Goal: Information Seeking & Learning: Learn about a topic

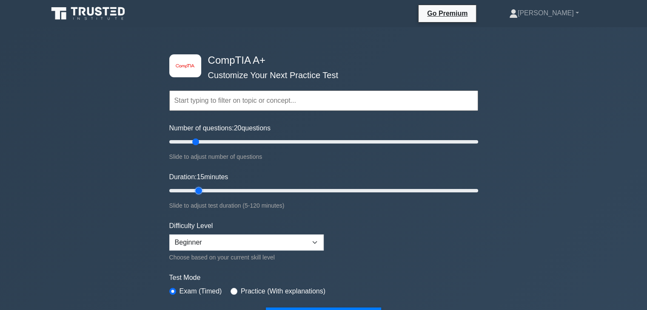
drag, startPoint x: 184, startPoint y: 188, endPoint x: 196, endPoint y: 187, distance: 11.9
click at [196, 187] on input "Duration: 15 minutes" at bounding box center [323, 191] width 309 height 10
drag, startPoint x: 196, startPoint y: 189, endPoint x: 229, endPoint y: 188, distance: 32.8
type input "25"
click at [229, 188] on input "Duration: 25 minutes" at bounding box center [323, 191] width 309 height 10
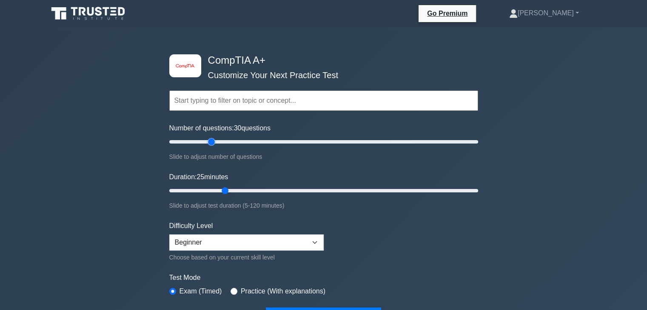
drag, startPoint x: 196, startPoint y: 139, endPoint x: 214, endPoint y: 142, distance: 18.8
click at [214, 142] on input "Number of questions: 30 questions" at bounding box center [323, 142] width 309 height 10
drag, startPoint x: 211, startPoint y: 142, endPoint x: 221, endPoint y: 142, distance: 10.2
type input "35"
click at [221, 142] on input "Number of questions: 35 questions" at bounding box center [323, 142] width 309 height 10
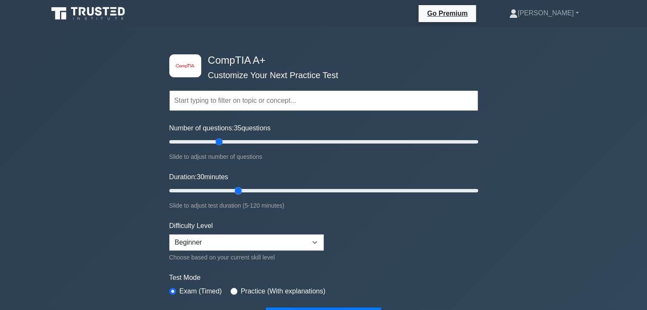
drag, startPoint x: 224, startPoint y: 193, endPoint x: 233, endPoint y: 191, distance: 8.8
type input "30"
click at [233, 191] on input "Duration: 30 minutes" at bounding box center [323, 191] width 309 height 10
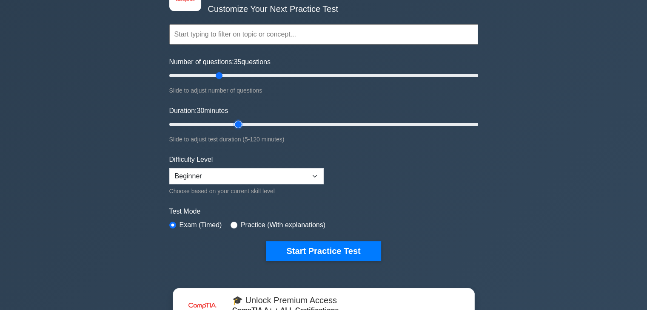
scroll to position [85, 0]
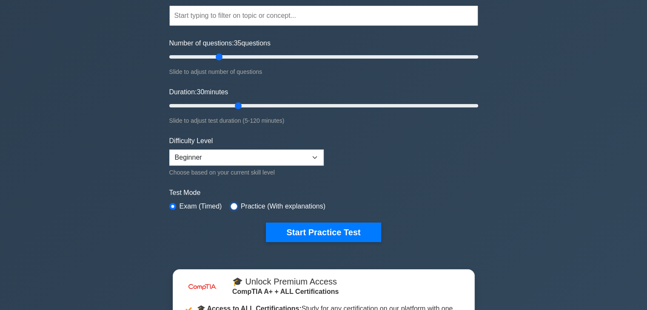
click at [231, 205] on input "radio" at bounding box center [233, 206] width 7 height 7
radio input "true"
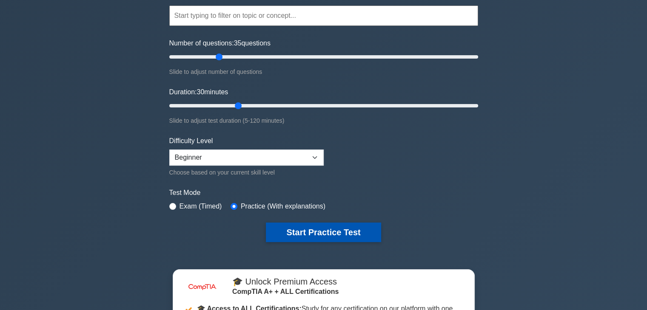
click at [332, 225] on button "Start Practice Test" at bounding box center [323, 233] width 115 height 20
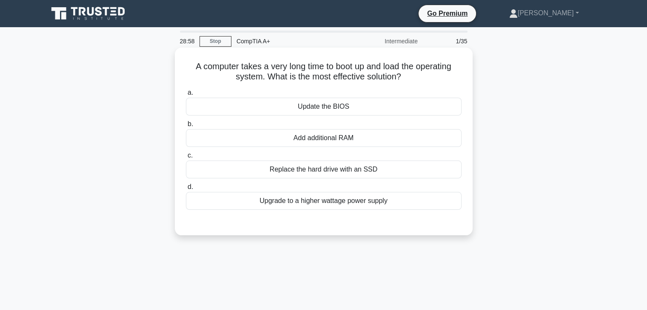
click at [327, 110] on div "Update the BIOS" at bounding box center [324, 107] width 276 height 18
click at [186, 96] on input "a. Update the BIOS" at bounding box center [186, 93] width 0 height 6
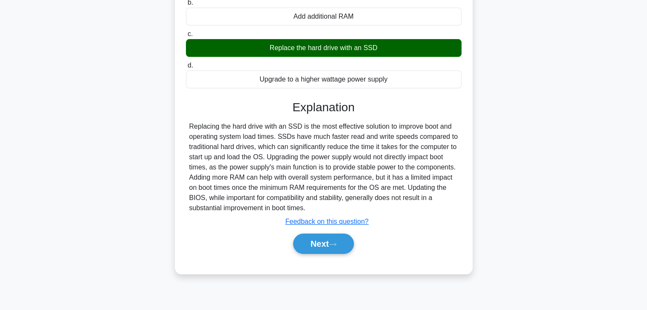
scroll to position [128, 0]
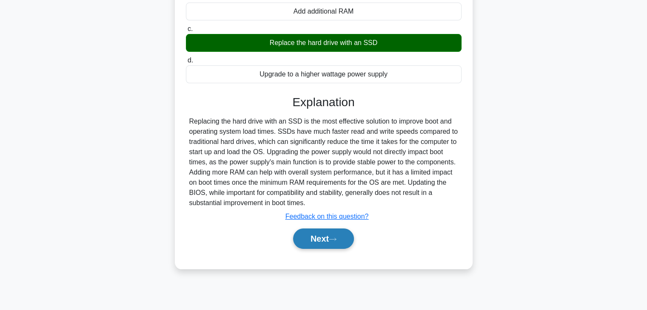
click at [328, 239] on button "Next" at bounding box center [323, 239] width 61 height 20
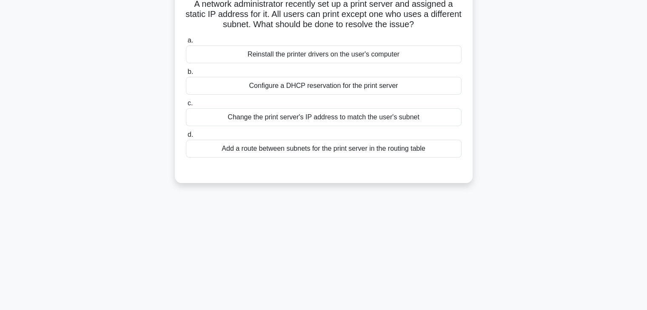
scroll to position [0, 0]
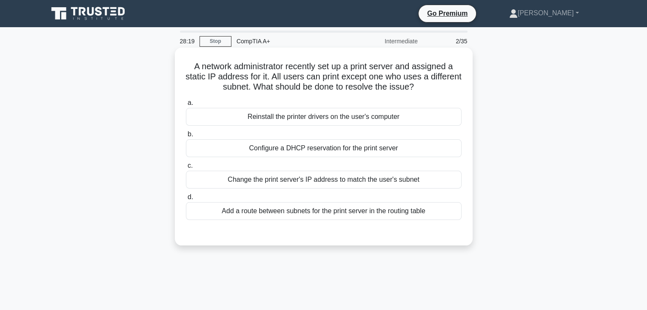
click at [320, 220] on div "Add a route between subnets for the print server in the routing table" at bounding box center [324, 211] width 276 height 18
click at [186, 200] on input "d. Add a route between subnets for the print server in the routing table" at bounding box center [186, 198] width 0 height 6
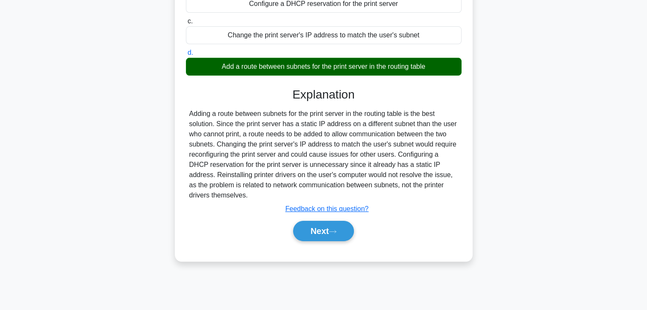
scroll to position [149, 0]
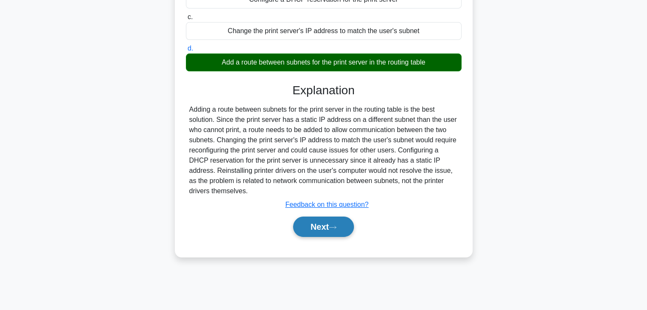
click at [320, 219] on button "Next" at bounding box center [323, 227] width 61 height 20
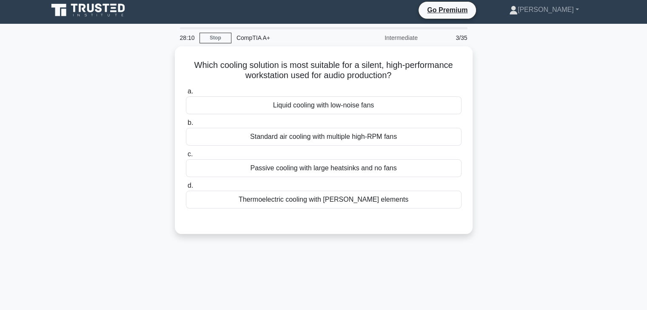
scroll to position [0, 0]
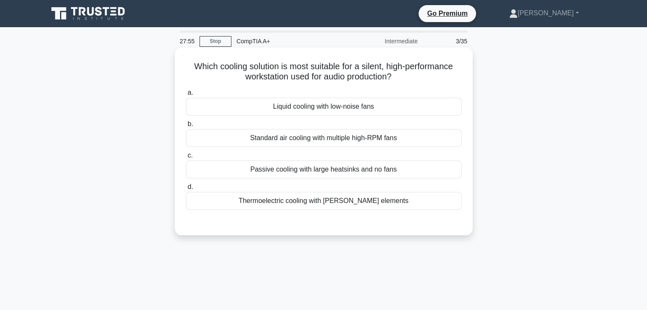
click at [333, 113] on div "Liquid cooling with low-noise fans" at bounding box center [324, 107] width 276 height 18
click at [186, 96] on input "a. Liquid cooling with low-noise fans" at bounding box center [186, 93] width 0 height 6
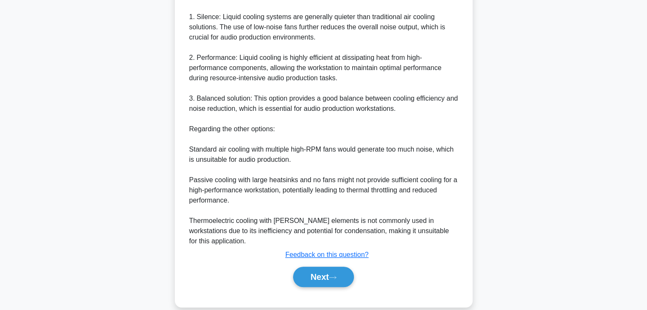
scroll to position [264, 0]
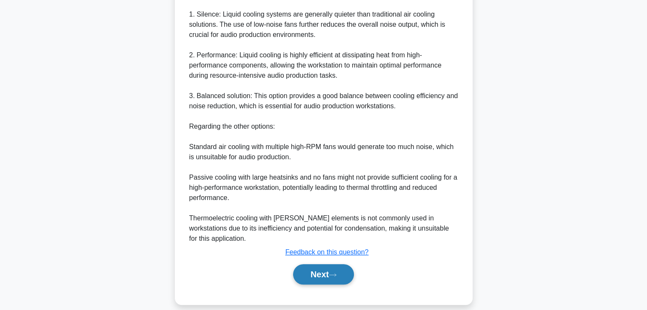
click at [314, 264] on button "Next" at bounding box center [323, 274] width 61 height 20
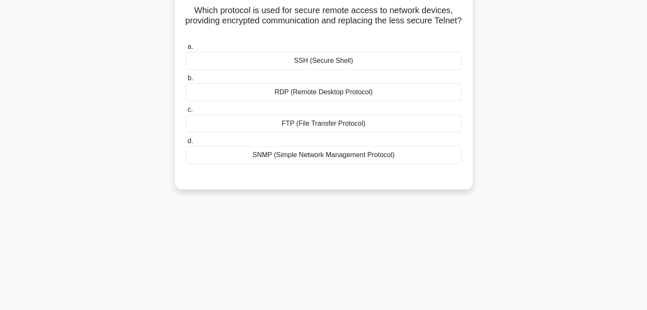
scroll to position [0, 0]
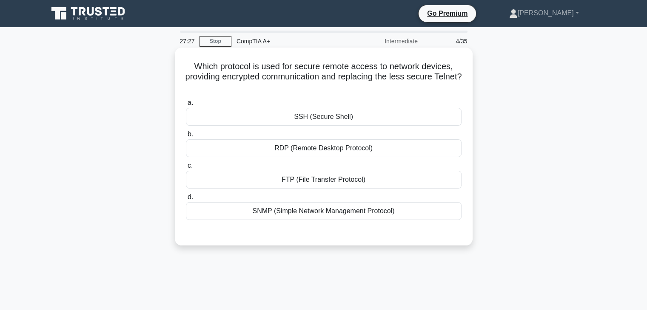
click at [408, 149] on div "RDP (Remote Desktop Protocol)" at bounding box center [324, 148] width 276 height 18
click at [186, 137] on input "b. RDP (Remote Desktop Protocol)" at bounding box center [186, 135] width 0 height 6
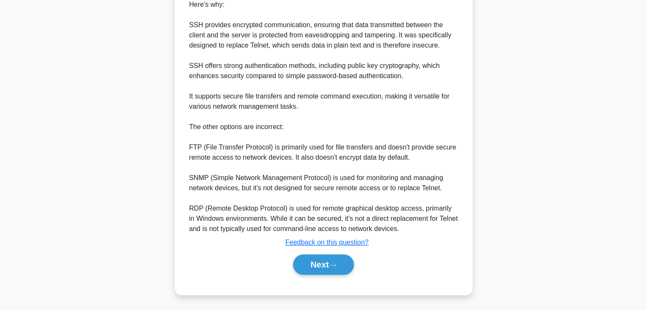
scroll to position [265, 0]
click at [320, 267] on button "Next" at bounding box center [323, 264] width 61 height 20
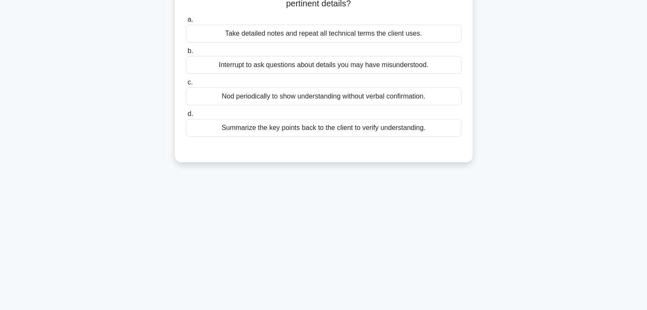
scroll to position [0, 0]
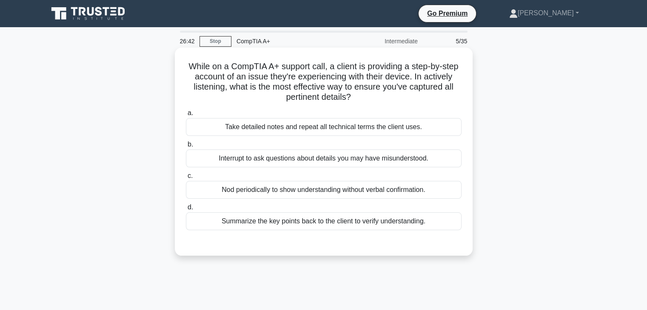
click at [443, 219] on div "Summarize the key points back to the client to verify understanding." at bounding box center [324, 222] width 276 height 18
click at [186, 210] on input "d. Summarize the key points back to the client to verify understanding." at bounding box center [186, 208] width 0 height 6
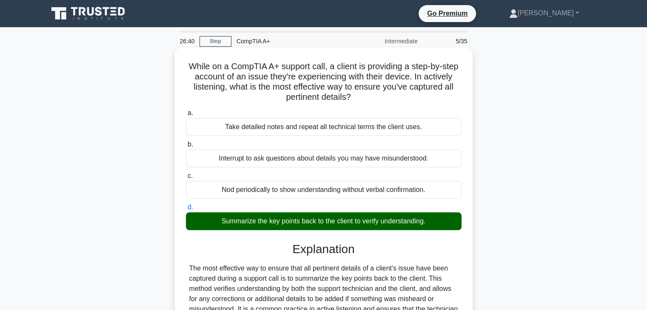
scroll to position [193, 0]
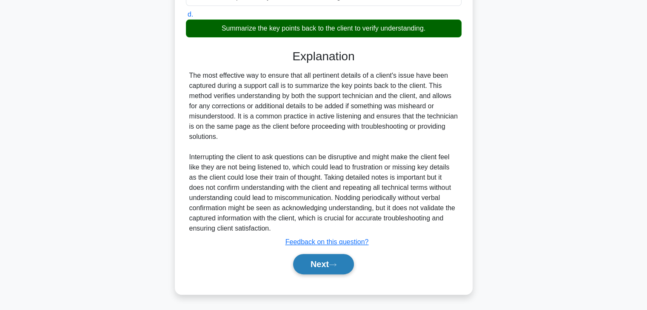
click at [311, 262] on button "Next" at bounding box center [323, 264] width 61 height 20
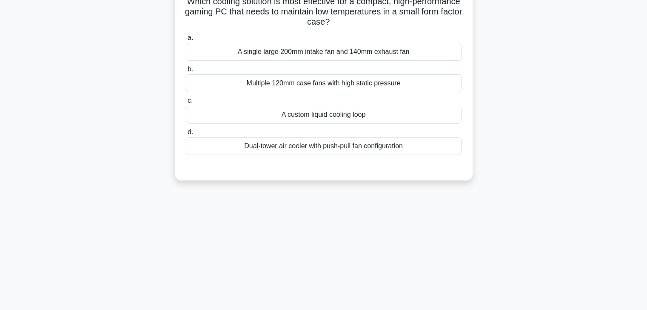
scroll to position [0, 0]
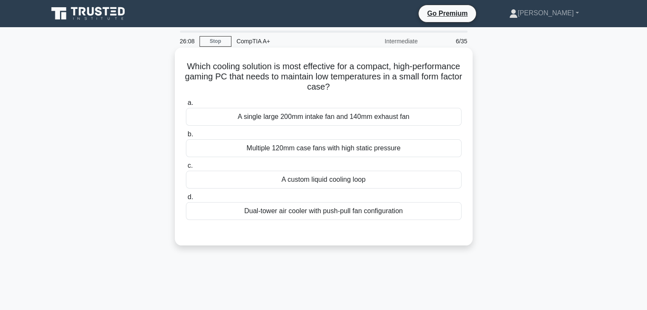
click at [378, 184] on div "A custom liquid cooling loop" at bounding box center [324, 180] width 276 height 18
click at [186, 169] on input "c. A custom liquid cooling loop" at bounding box center [186, 166] width 0 height 6
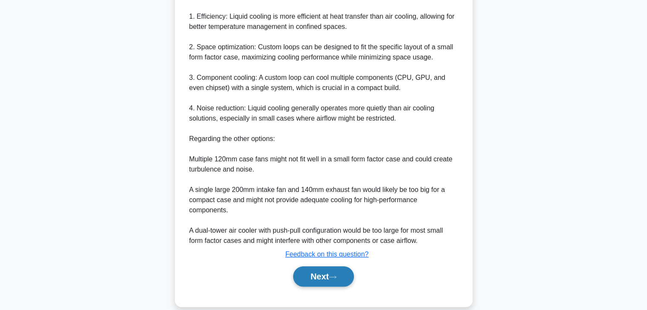
scroll to position [285, 0]
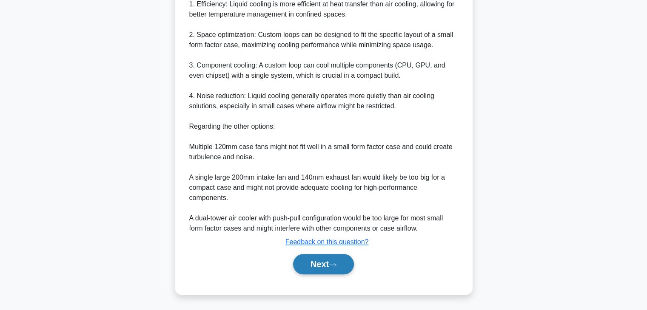
click at [337, 259] on button "Next" at bounding box center [323, 264] width 61 height 20
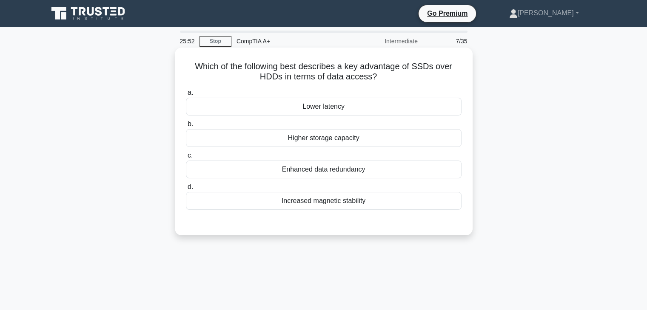
scroll to position [0, 0]
click at [386, 169] on div "Enhanced data redundancy" at bounding box center [324, 170] width 276 height 18
click at [186, 159] on input "c. Enhanced data redundancy" at bounding box center [186, 156] width 0 height 6
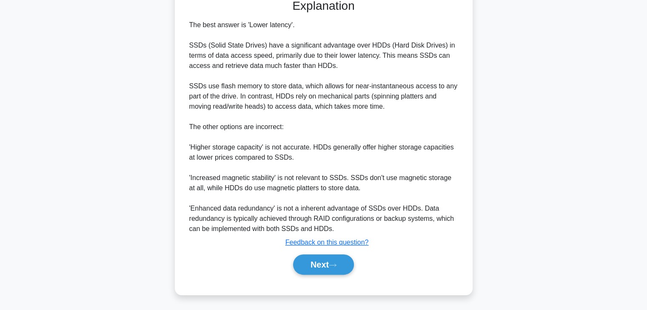
scroll to position [224, 0]
click at [332, 257] on button "Next" at bounding box center [323, 264] width 61 height 20
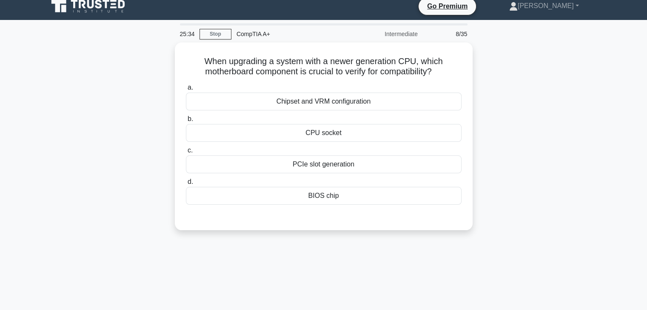
scroll to position [0, 0]
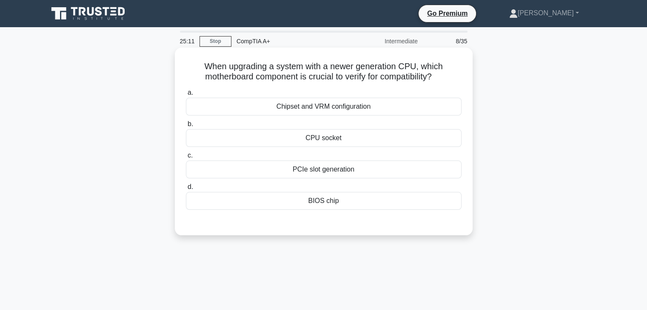
click at [258, 138] on div "CPU socket" at bounding box center [324, 138] width 276 height 18
click at [186, 127] on input "b. CPU socket" at bounding box center [186, 125] width 0 height 6
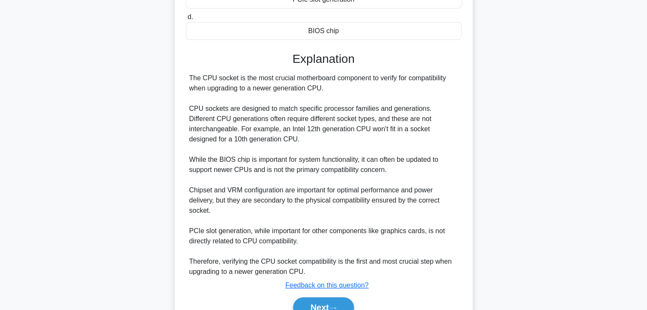
scroll to position [213, 0]
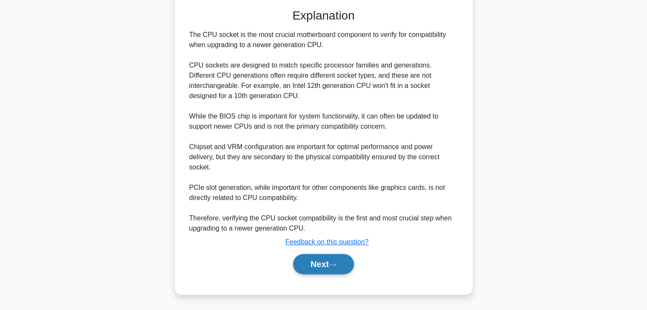
click at [304, 264] on button "Next" at bounding box center [323, 264] width 61 height 20
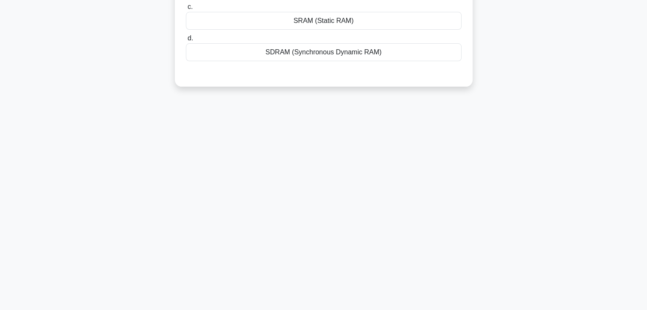
scroll to position [0, 0]
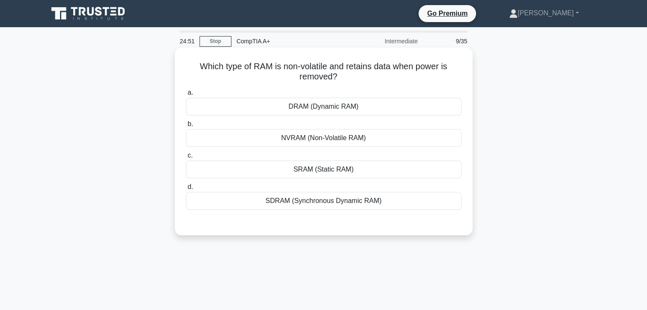
click at [367, 140] on div "NVRAM (Non-Volatile RAM)" at bounding box center [324, 138] width 276 height 18
click at [186, 127] on input "b. NVRAM (Non-Volatile RAM)" at bounding box center [186, 125] width 0 height 6
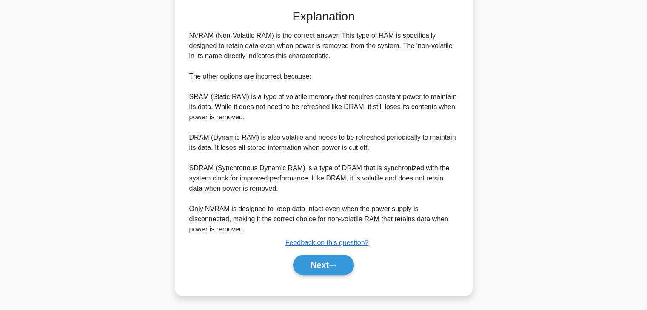
scroll to position [213, 0]
click at [325, 271] on button "Next" at bounding box center [323, 264] width 61 height 20
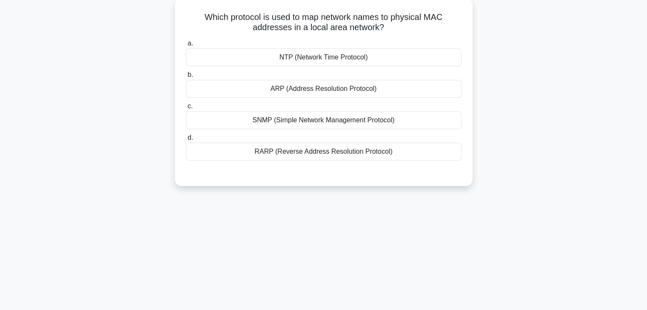
scroll to position [0, 0]
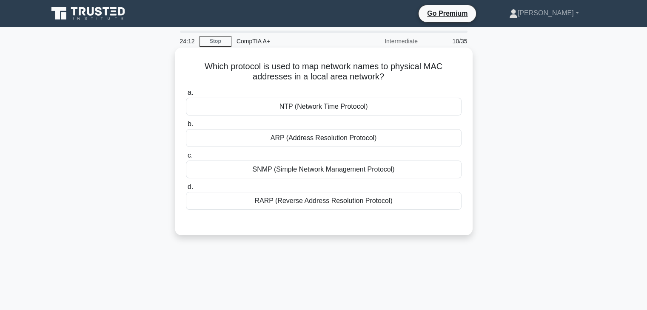
click at [252, 140] on div "ARP (Address Resolution Protocol)" at bounding box center [324, 138] width 276 height 18
click at [186, 127] on input "[PERSON_NAME] (Address Resolution Protocol)" at bounding box center [186, 125] width 0 height 6
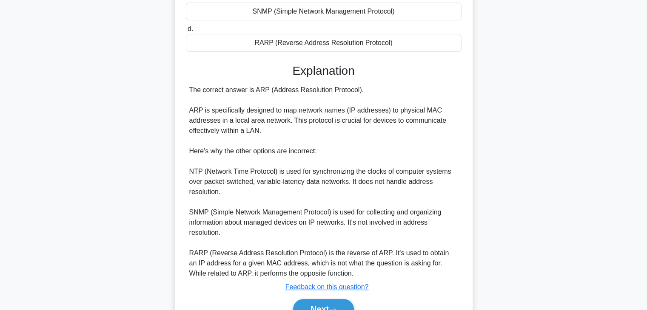
scroll to position [203, 0]
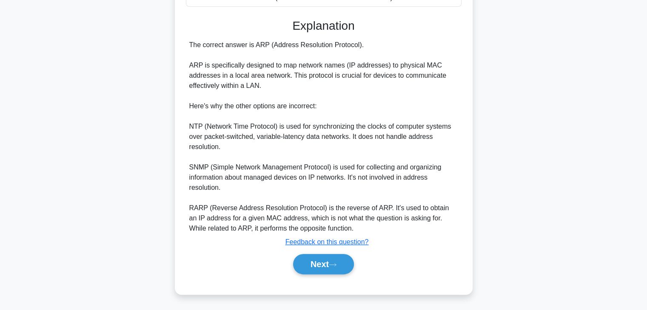
click at [321, 243] on u "Feedback on this question?" at bounding box center [326, 242] width 83 height 7
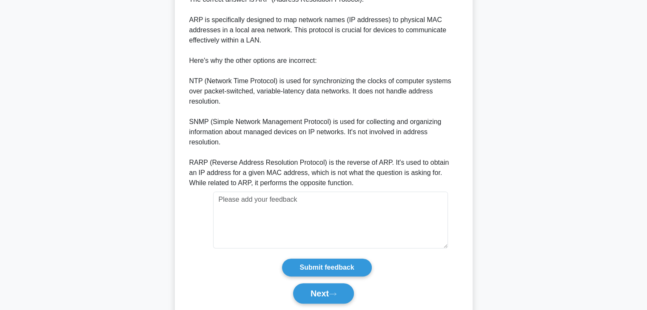
scroll to position [278, 0]
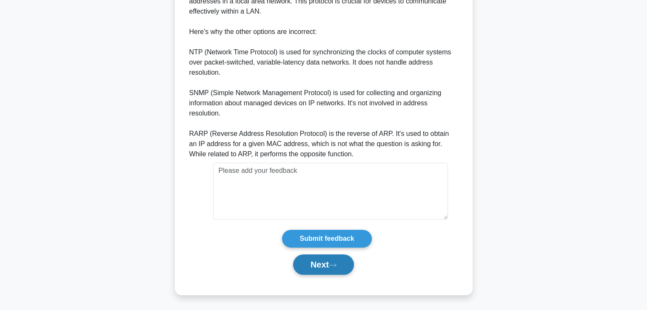
click at [321, 264] on button "Next" at bounding box center [323, 265] width 61 height 20
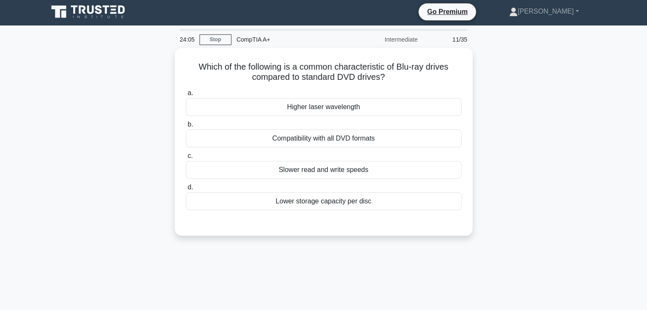
scroll to position [0, 0]
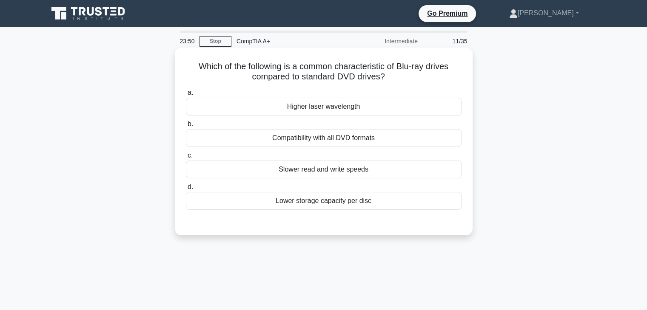
click at [372, 134] on div "Compatibility with all DVD formats" at bounding box center [324, 138] width 276 height 18
click at [186, 127] on input "b. Compatibility with all DVD formats" at bounding box center [186, 125] width 0 height 6
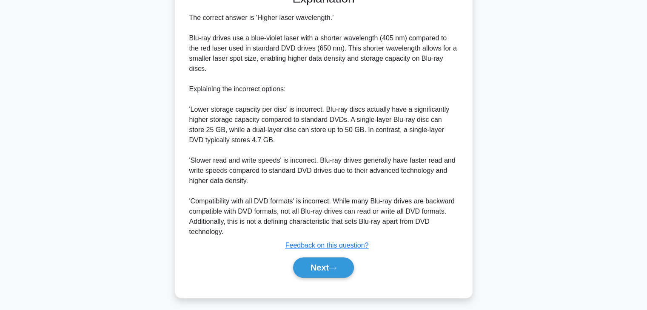
scroll to position [235, 0]
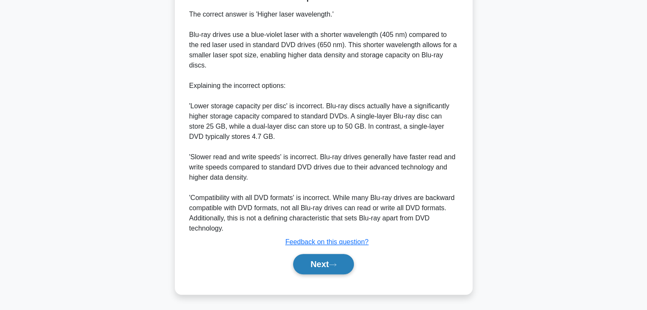
click at [330, 261] on button "Next" at bounding box center [323, 264] width 61 height 20
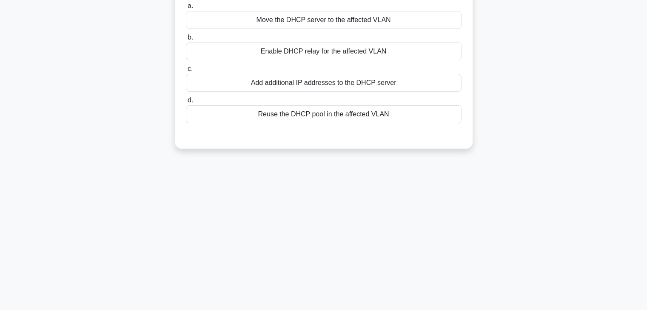
scroll to position [0, 0]
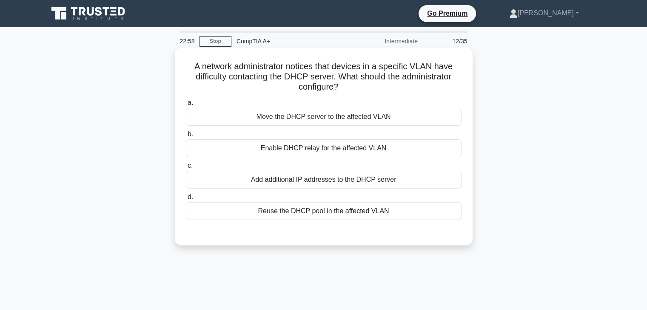
click at [395, 184] on div "Add additional IP addresses to the DHCP server" at bounding box center [324, 180] width 276 height 18
click at [186, 169] on input "c. Add additional IP addresses to the DHCP server" at bounding box center [186, 166] width 0 height 6
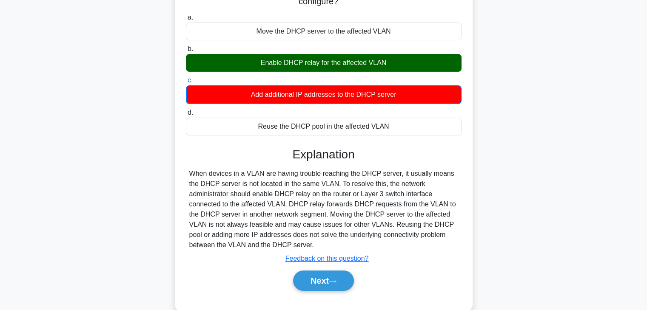
scroll to position [149, 0]
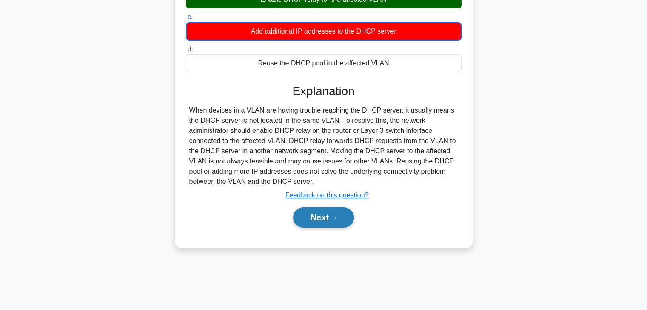
click at [309, 220] on button "Next" at bounding box center [323, 217] width 61 height 20
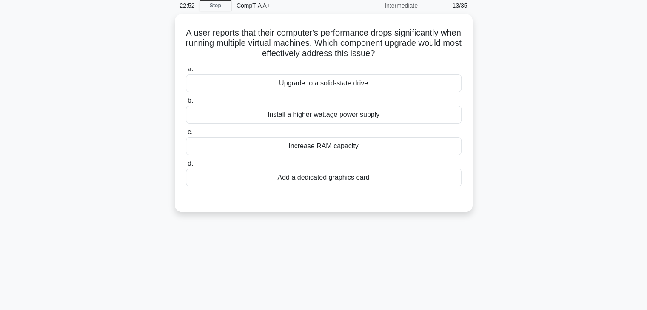
scroll to position [0, 0]
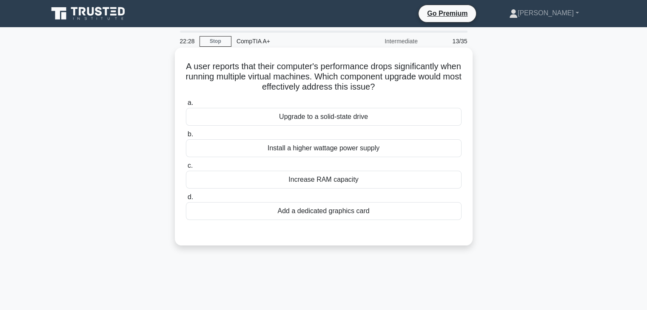
click at [254, 211] on div "Add a dedicated graphics card" at bounding box center [324, 211] width 276 height 18
click at [186, 200] on input "d. Add a dedicated graphics card" at bounding box center [186, 198] width 0 height 6
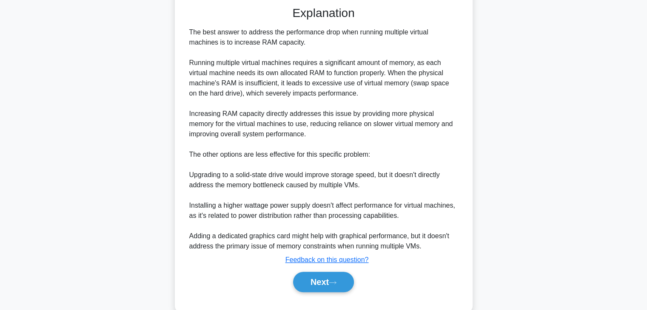
scroll to position [245, 0]
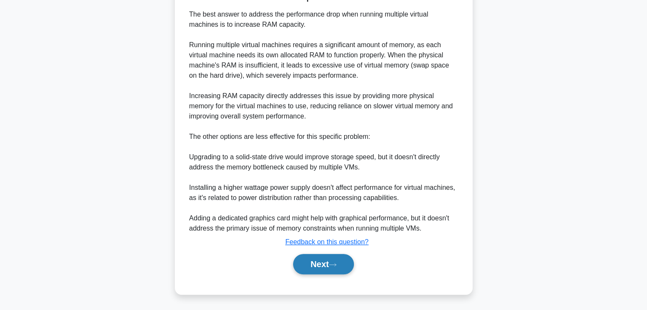
click at [337, 255] on button "Next" at bounding box center [323, 264] width 61 height 20
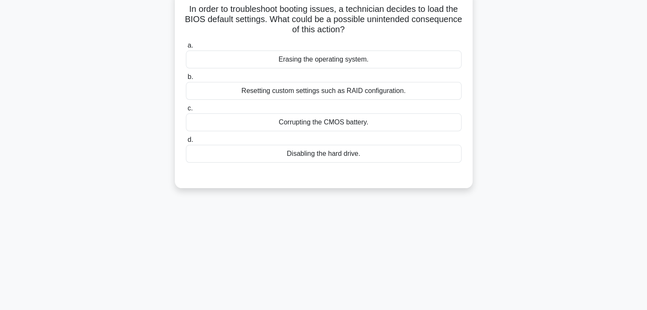
scroll to position [0, 0]
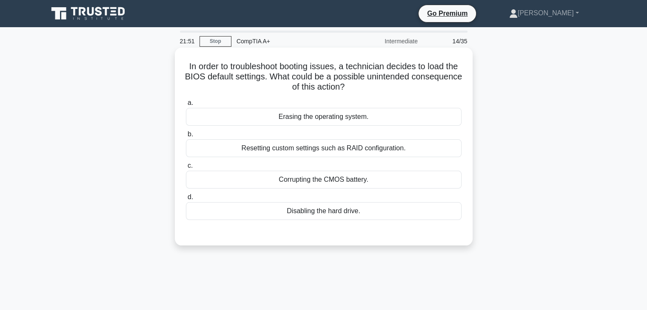
click at [353, 120] on div "Erasing the operating system." at bounding box center [324, 117] width 276 height 18
click at [186, 106] on input "a. Erasing the operating system." at bounding box center [186, 103] width 0 height 6
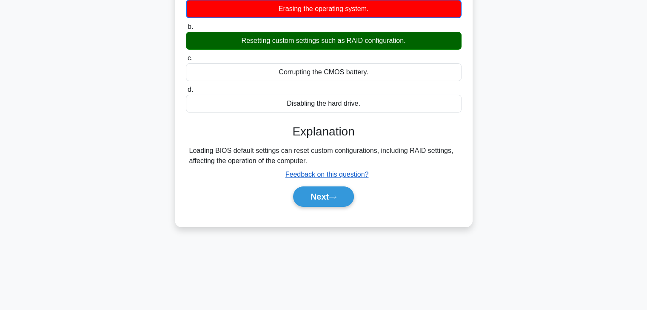
scroll to position [107, 0]
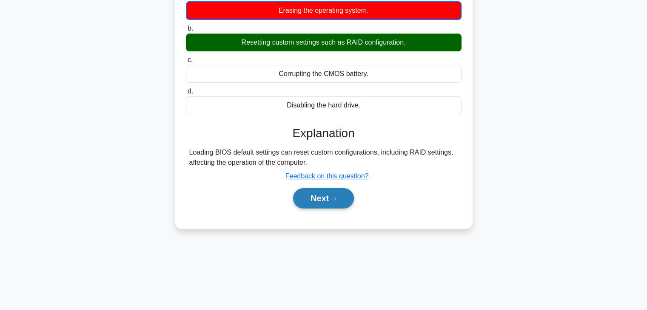
click at [305, 189] on button "Next" at bounding box center [323, 198] width 61 height 20
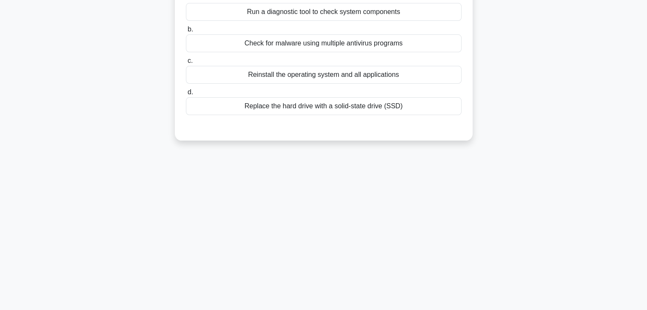
scroll to position [0, 0]
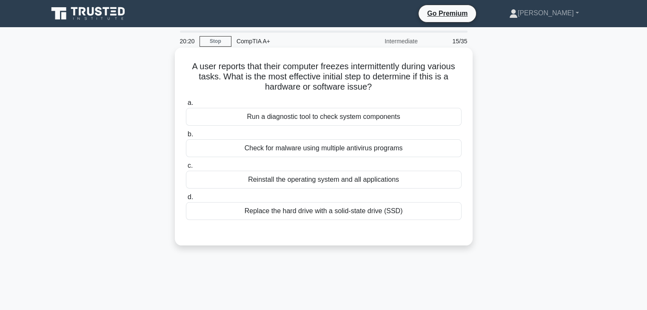
click at [401, 119] on div "Run a diagnostic tool to check system components" at bounding box center [324, 117] width 276 height 18
click at [186, 106] on input "a. Run a diagnostic tool to check system components" at bounding box center [186, 103] width 0 height 6
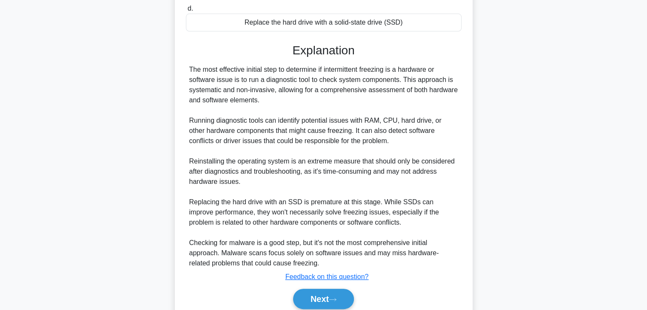
scroll to position [224, 0]
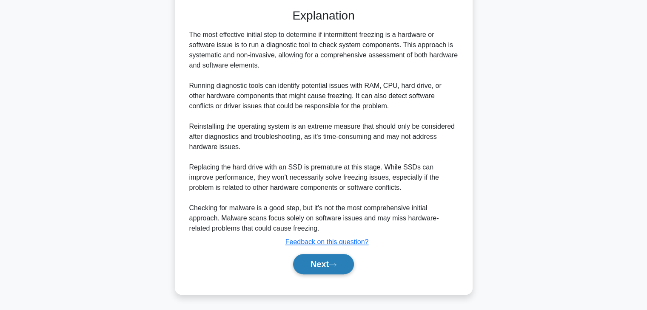
click at [308, 261] on button "Next" at bounding box center [323, 264] width 61 height 20
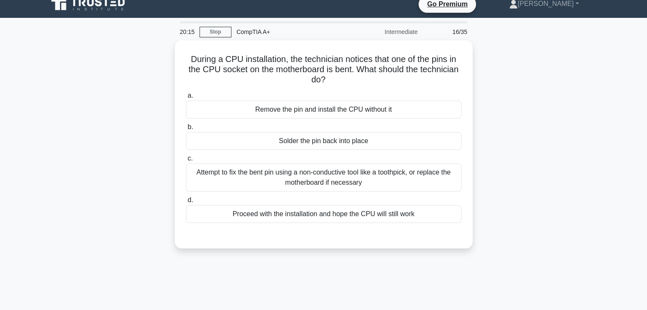
scroll to position [0, 0]
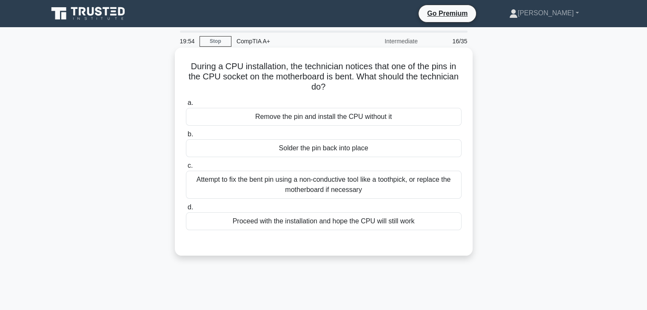
click at [376, 186] on div "Attempt to fix the bent pin using a non-conductive tool like a toothpick, or re…" at bounding box center [324, 185] width 276 height 28
click at [186, 169] on input "c. Attempt to fix the bent pin using a non-conductive tool like a toothpick, or…" at bounding box center [186, 166] width 0 height 6
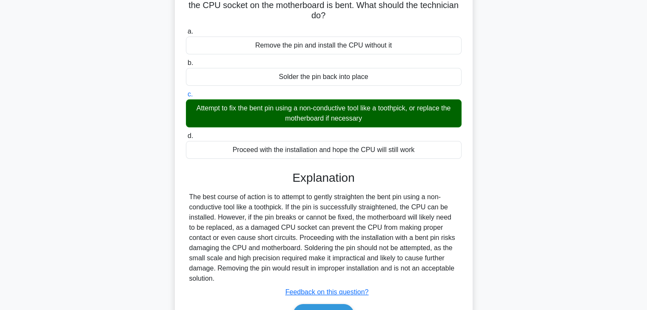
scroll to position [149, 0]
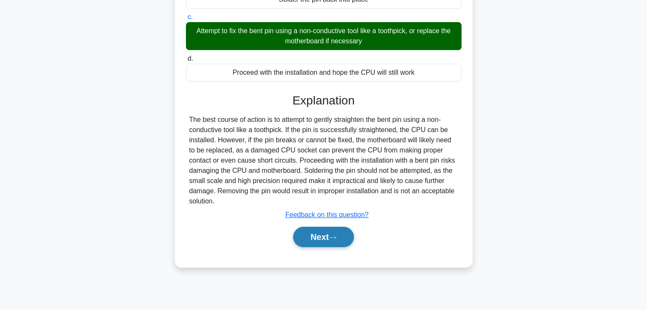
click at [329, 234] on button "Next" at bounding box center [323, 237] width 61 height 20
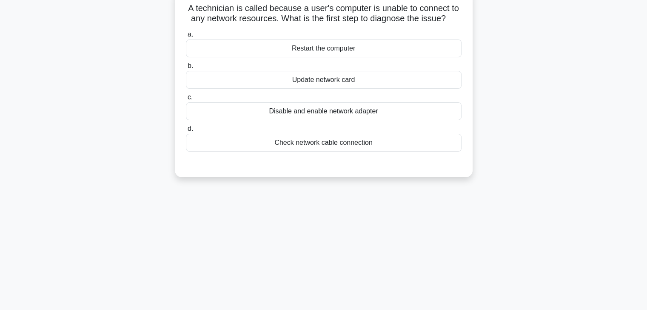
scroll to position [0, 0]
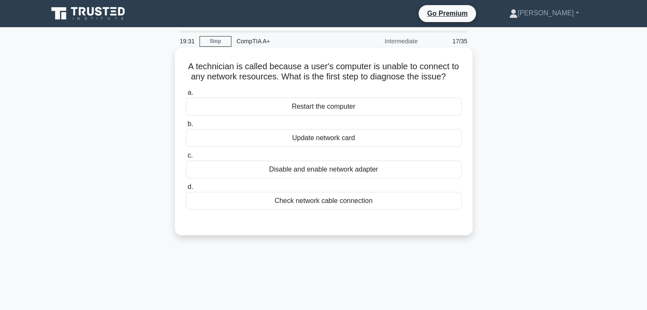
click at [362, 203] on div "Check network cable connection" at bounding box center [324, 201] width 276 height 18
click at [186, 190] on input "d. Check network cable connection" at bounding box center [186, 188] width 0 height 6
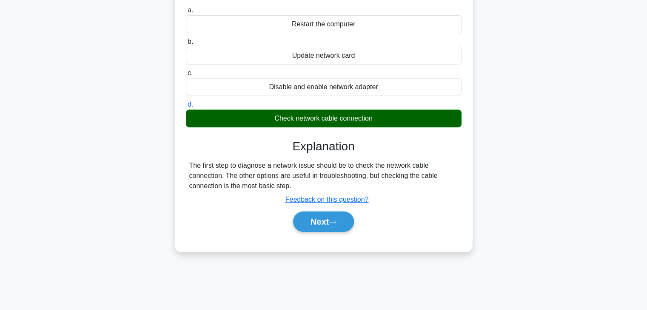
scroll to position [149, 0]
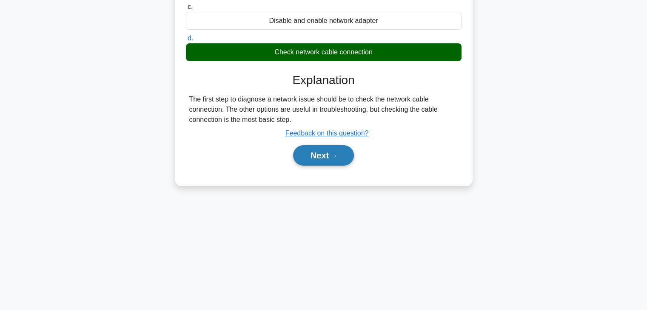
click at [336, 152] on button "Next" at bounding box center [323, 155] width 61 height 20
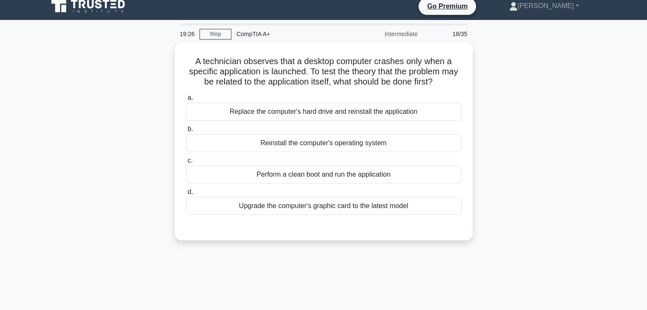
scroll to position [0, 0]
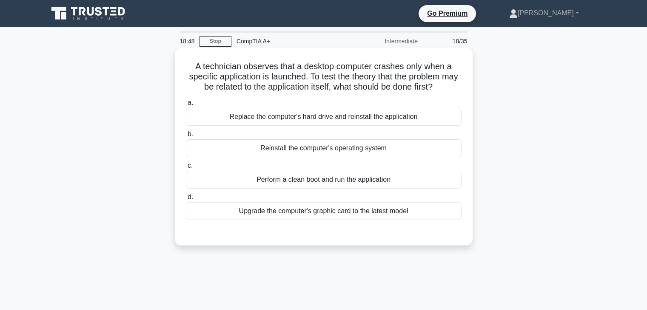
click at [384, 181] on div "Perform a clean boot and run the application" at bounding box center [324, 180] width 276 height 18
click at [186, 169] on input "c. Perform a clean boot and run the application" at bounding box center [186, 166] width 0 height 6
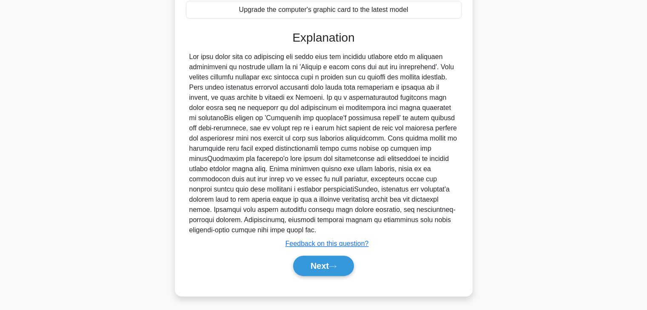
scroll to position [203, 0]
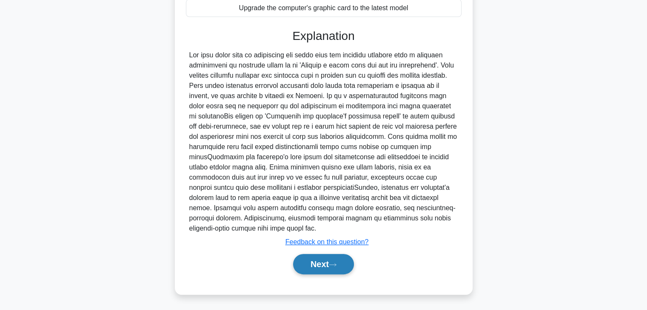
click at [310, 260] on button "Next" at bounding box center [323, 264] width 61 height 20
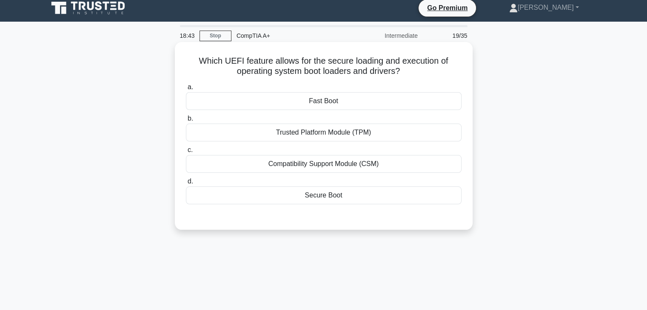
scroll to position [0, 0]
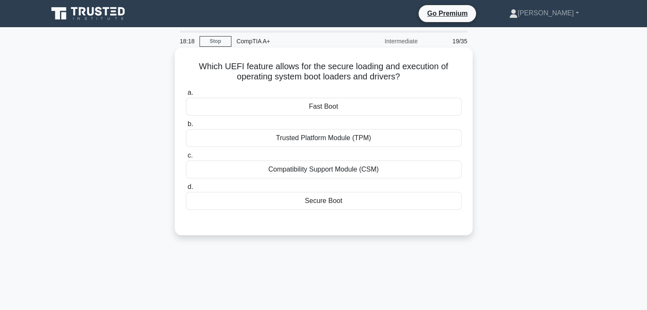
click at [377, 141] on div "Trusted Platform Module (TPM)" at bounding box center [324, 138] width 276 height 18
click at [186, 127] on input "b. Trusted Platform Module (TPM)" at bounding box center [186, 125] width 0 height 6
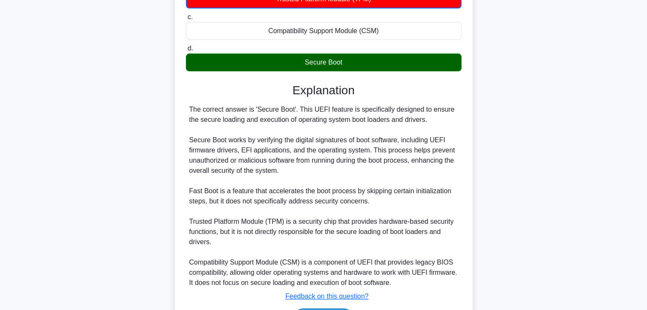
scroll to position [194, 0]
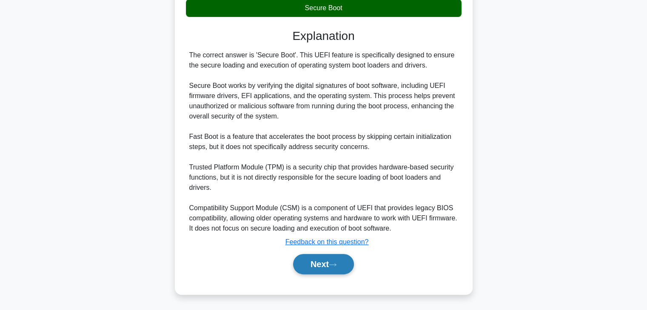
click at [328, 261] on button "Next" at bounding box center [323, 264] width 61 height 20
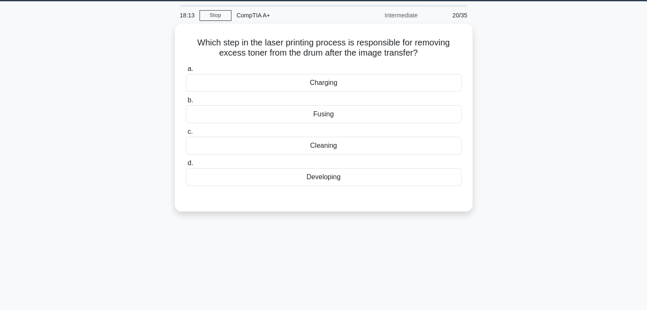
scroll to position [0, 0]
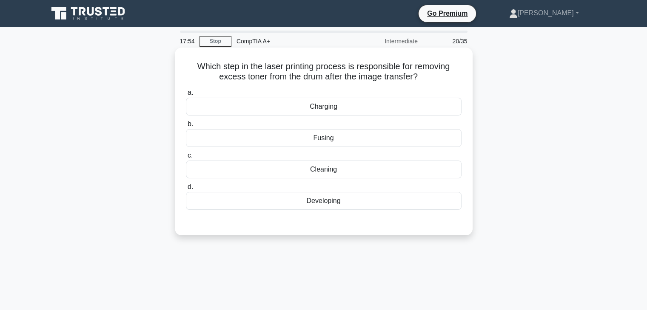
click at [415, 172] on div "Cleaning" at bounding box center [324, 170] width 276 height 18
click at [186, 159] on input "c. Cleaning" at bounding box center [186, 156] width 0 height 6
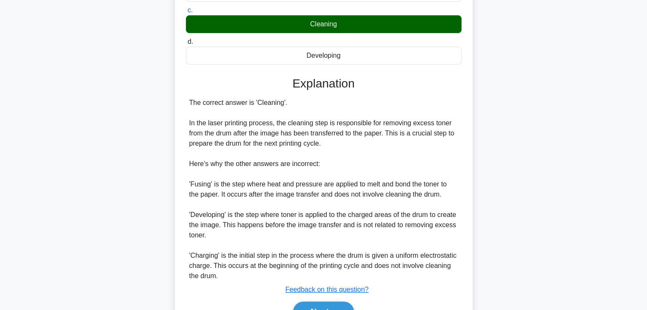
scroll to position [193, 0]
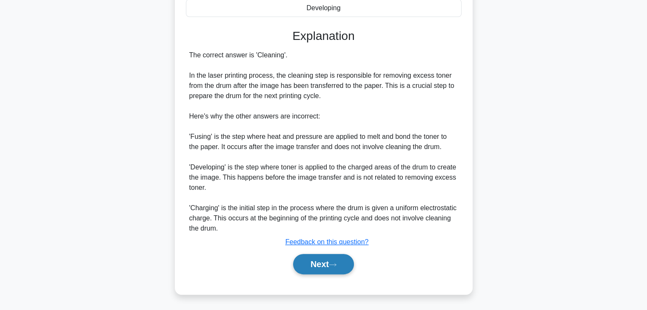
click at [318, 258] on button "Next" at bounding box center [323, 264] width 61 height 20
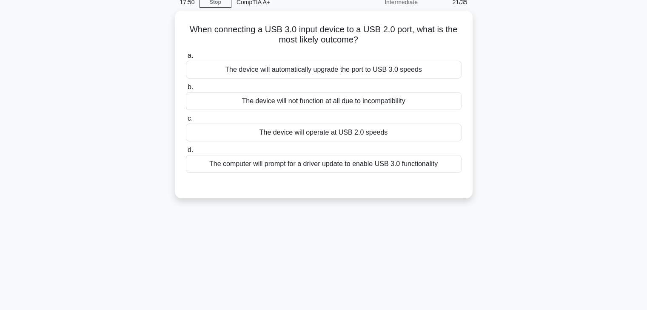
scroll to position [0, 0]
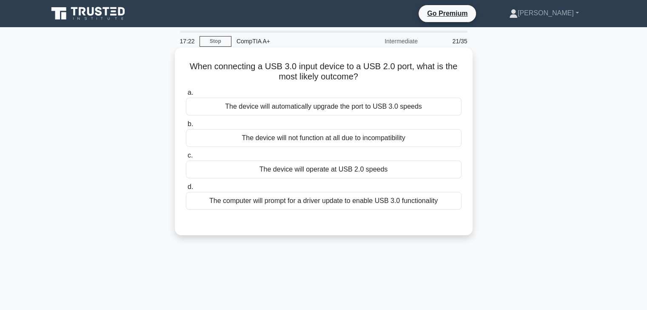
click at [396, 166] on div "The device will operate at USB 2.0 speeds" at bounding box center [324, 170] width 276 height 18
click at [186, 159] on input "c. The device will operate at USB 2.0 speeds" at bounding box center [186, 156] width 0 height 6
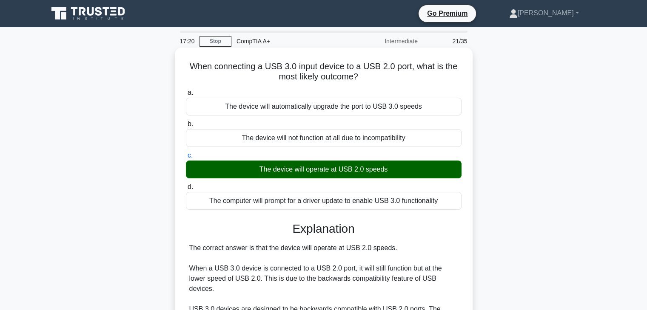
scroll to position [193, 0]
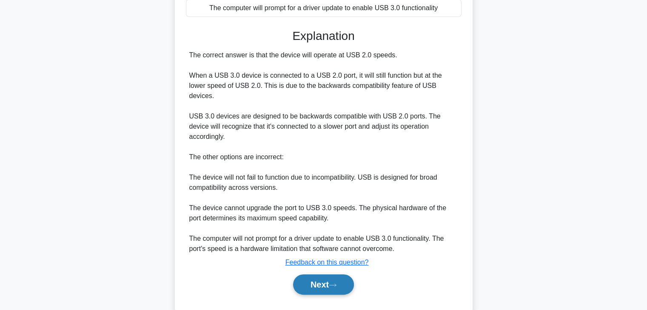
click at [344, 275] on button "Next" at bounding box center [323, 285] width 61 height 20
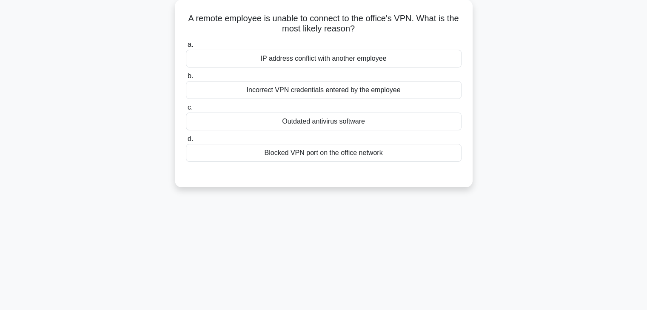
scroll to position [0, 0]
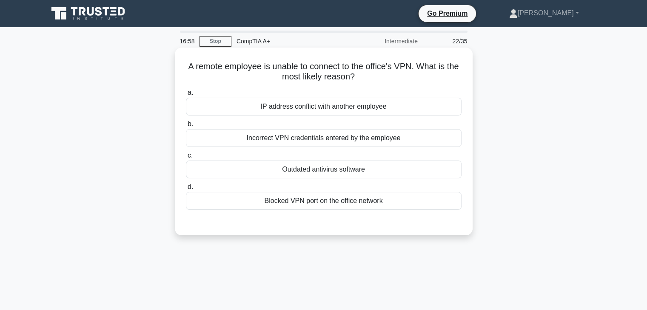
click at [242, 205] on div "Blocked VPN port on the office network" at bounding box center [324, 201] width 276 height 18
click at [186, 190] on input "d. Blocked VPN port on the office network" at bounding box center [186, 188] width 0 height 6
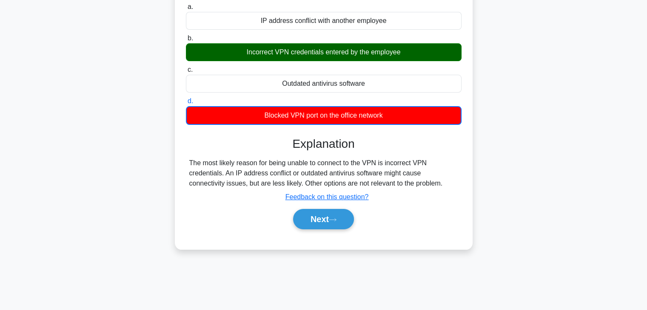
scroll to position [149, 0]
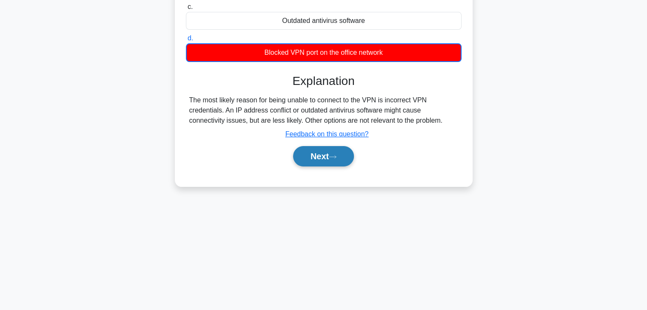
click at [304, 160] on button "Next" at bounding box center [323, 156] width 61 height 20
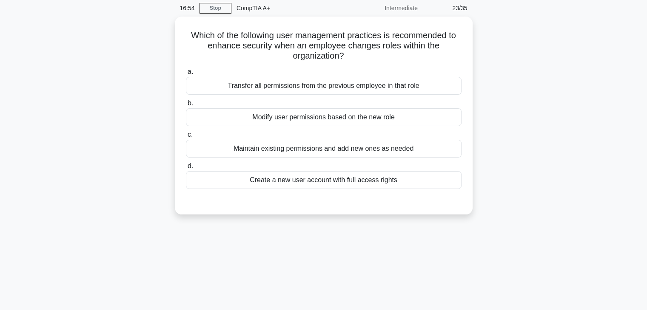
scroll to position [0, 0]
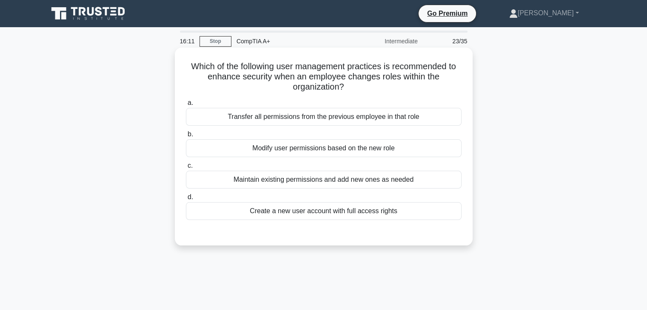
click at [321, 186] on div "Maintain existing permissions and add new ones as needed" at bounding box center [324, 180] width 276 height 18
click at [186, 169] on input "c. Maintain existing permissions and add new ones as needed" at bounding box center [186, 166] width 0 height 6
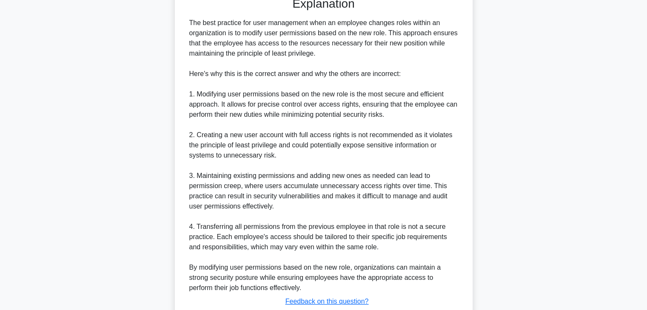
scroll to position [296, 0]
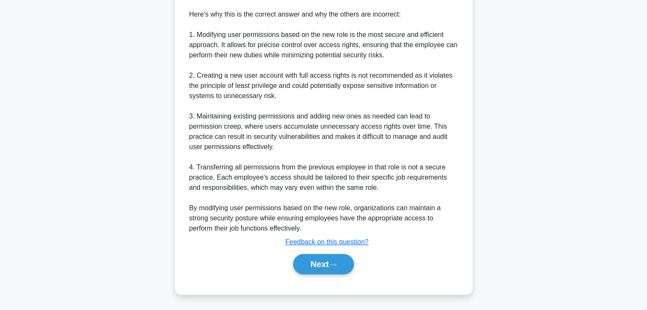
click at [307, 252] on div "Next" at bounding box center [324, 264] width 276 height 27
click at [307, 257] on button "Next" at bounding box center [323, 264] width 61 height 20
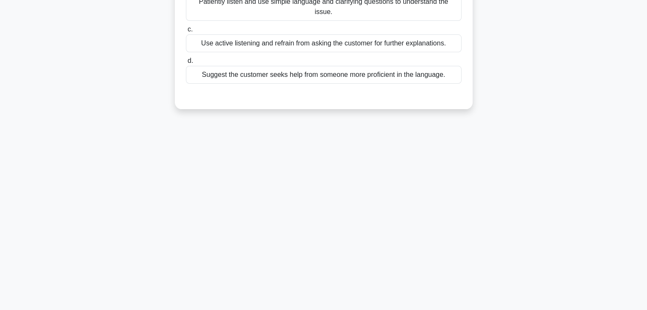
scroll to position [0, 0]
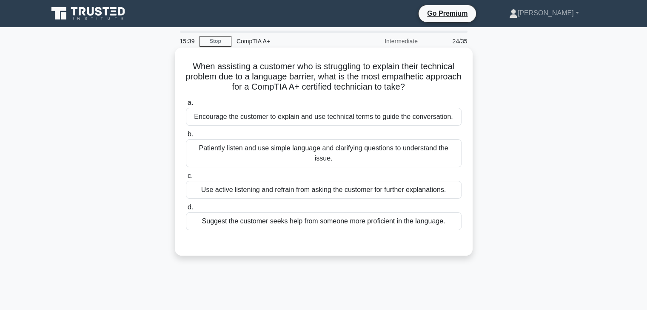
click at [426, 153] on div "Patiently listen and use simple language and clarifying questions to understand…" at bounding box center [324, 153] width 276 height 28
click at [186, 137] on input "b. Patiently listen and use simple language and clarifying questions to underst…" at bounding box center [186, 135] width 0 height 6
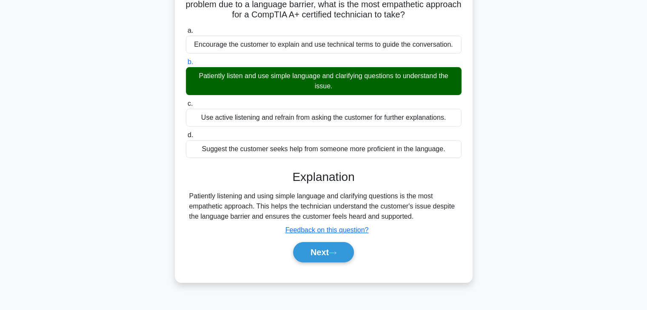
scroll to position [149, 0]
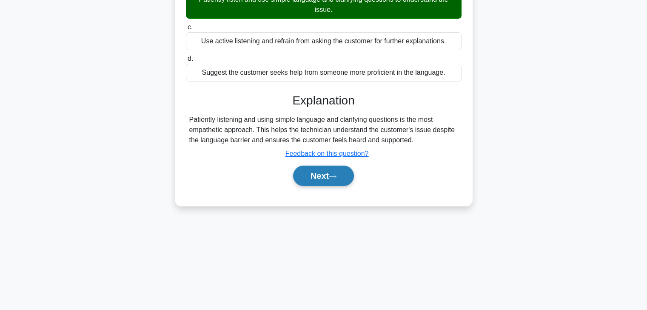
click at [318, 177] on button "Next" at bounding box center [323, 176] width 61 height 20
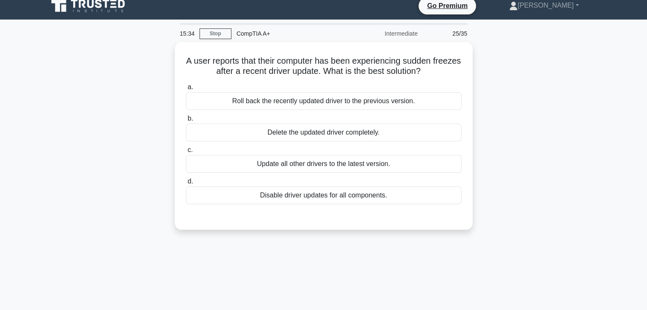
scroll to position [0, 0]
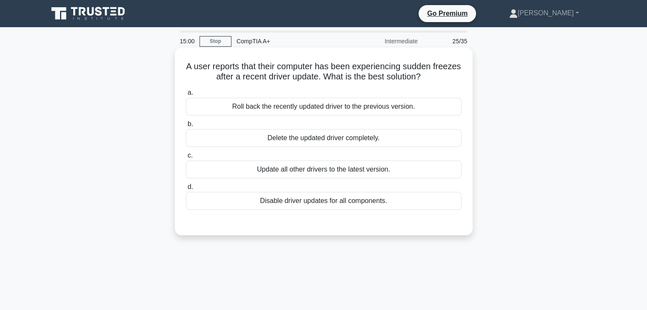
click at [285, 168] on div "Update all other drivers to the latest version." at bounding box center [324, 170] width 276 height 18
click at [186, 159] on input "c. Update all other drivers to the latest version." at bounding box center [186, 156] width 0 height 6
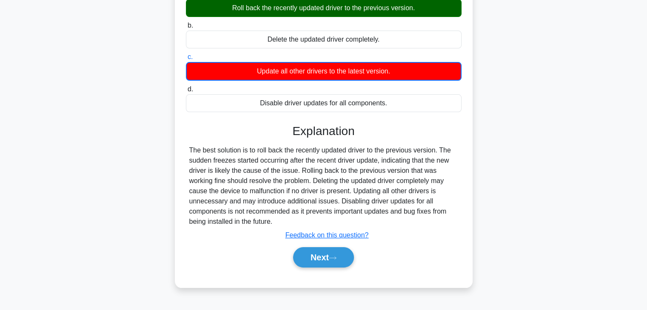
scroll to position [149, 0]
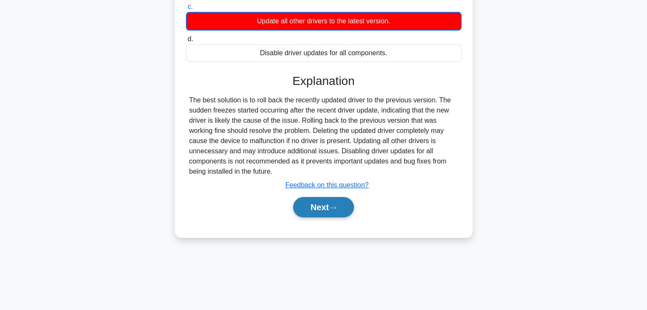
click at [315, 210] on button "Next" at bounding box center [323, 207] width 61 height 20
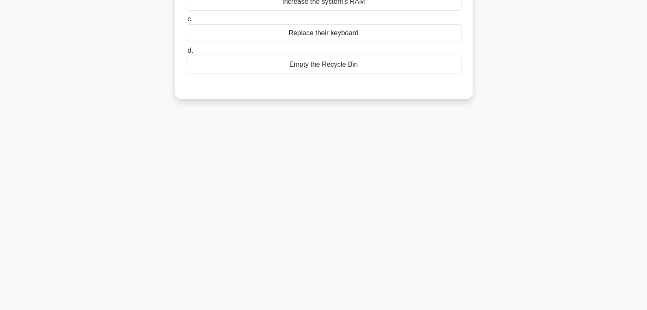
scroll to position [0, 0]
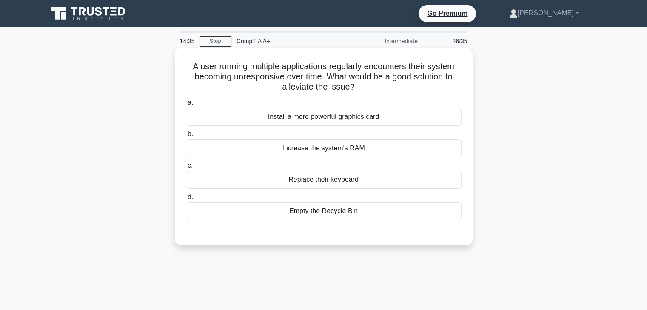
click at [315, 150] on div "Increase the system's RAM" at bounding box center [324, 148] width 276 height 18
click at [186, 137] on input "b. Increase the system's RAM" at bounding box center [186, 135] width 0 height 6
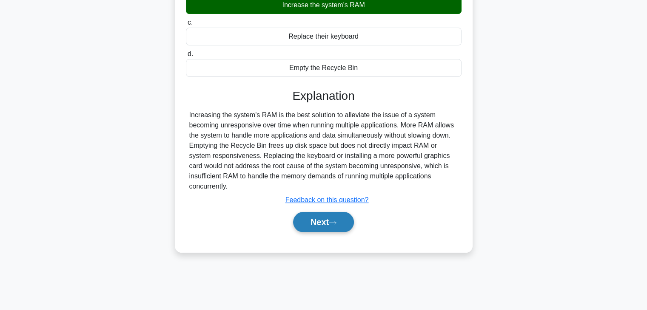
scroll to position [149, 0]
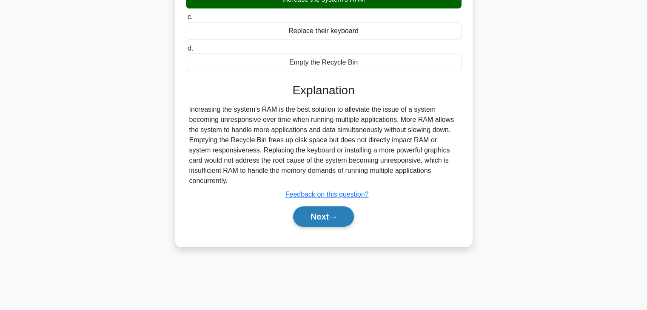
drag, startPoint x: 316, startPoint y: 202, endPoint x: 316, endPoint y: 208, distance: 6.4
click at [316, 206] on div "Explanation Increasing the system's RAM is the best solution to alleviate the i…" at bounding box center [324, 156] width 276 height 147
click at [316, 210] on button "Next" at bounding box center [323, 217] width 61 height 20
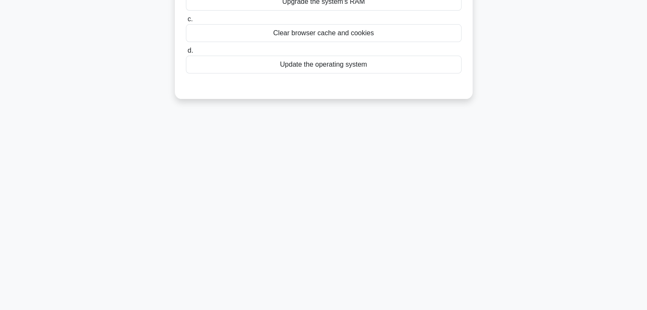
scroll to position [0, 0]
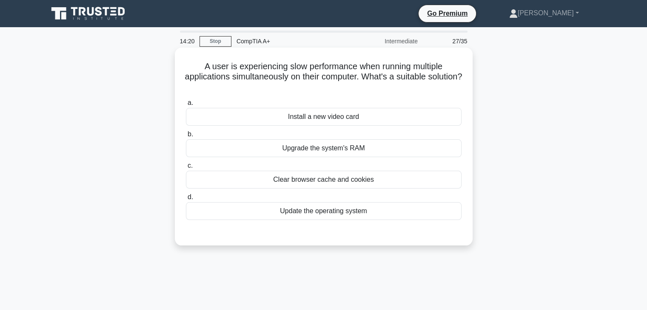
click at [435, 144] on div "Upgrade the system's RAM" at bounding box center [324, 148] width 276 height 18
click at [186, 137] on input "b. Upgrade the system's RAM" at bounding box center [186, 135] width 0 height 6
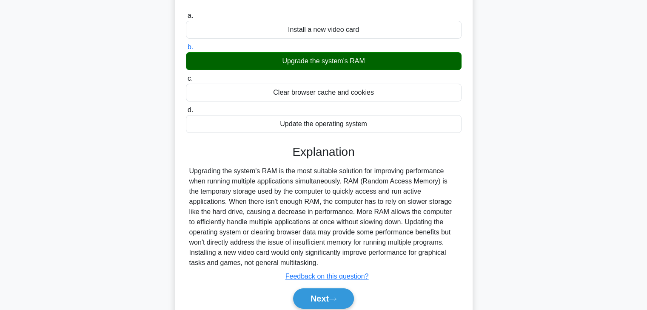
scroll to position [128, 0]
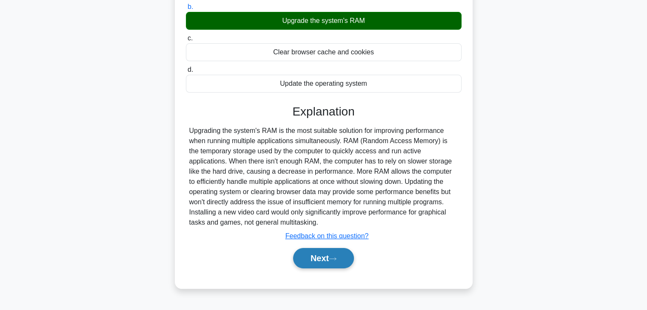
click at [307, 259] on button "Next" at bounding box center [323, 258] width 61 height 20
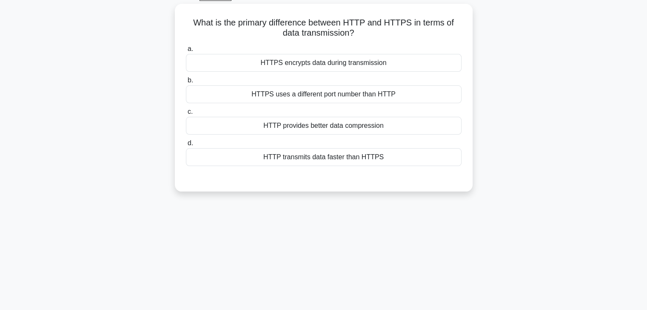
scroll to position [0, 0]
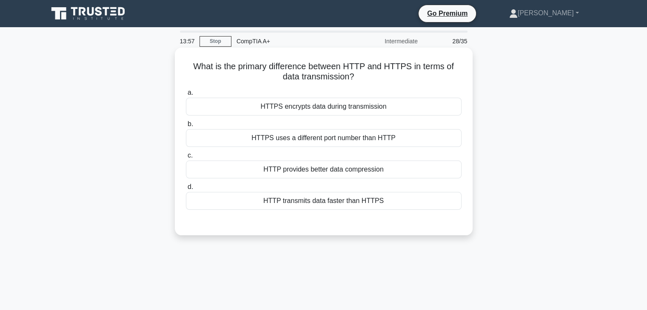
click at [371, 105] on div "HTTPS encrypts data during transmission" at bounding box center [324, 107] width 276 height 18
click at [186, 96] on input "a. HTTPS encrypts data during transmission" at bounding box center [186, 93] width 0 height 6
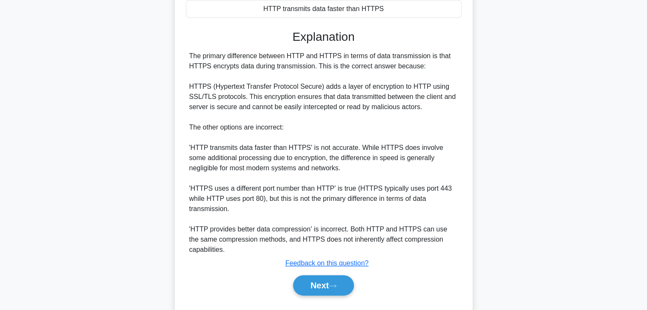
scroll to position [213, 0]
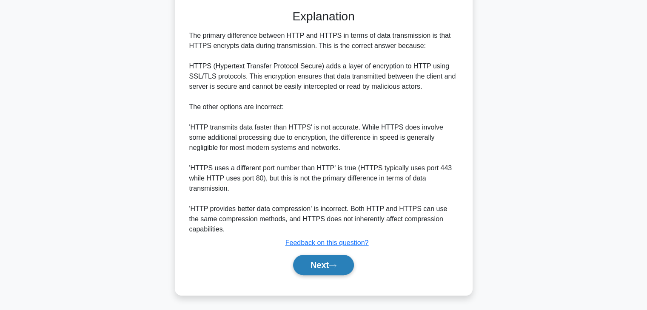
click at [300, 262] on button "Next" at bounding box center [323, 265] width 61 height 20
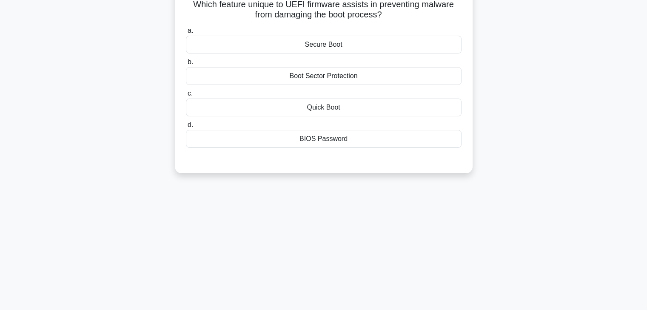
scroll to position [0, 0]
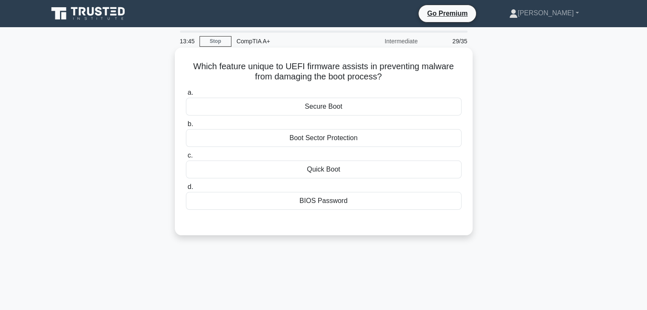
click at [363, 103] on div "Secure Boot" at bounding box center [324, 107] width 276 height 18
click at [186, 96] on input "a. Secure Boot" at bounding box center [186, 93] width 0 height 6
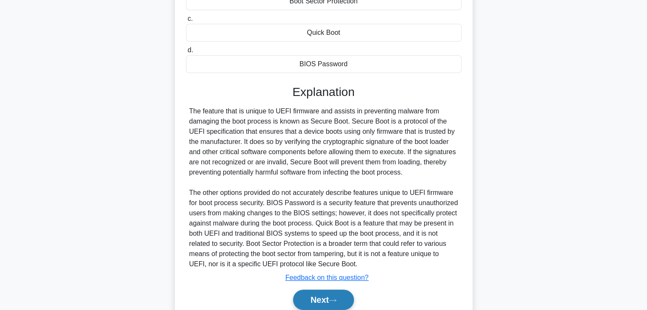
scroll to position [173, 0]
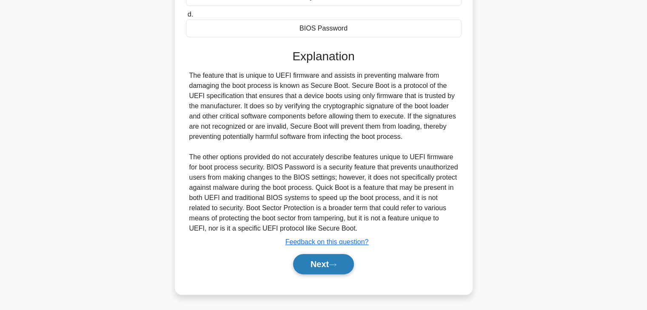
click at [330, 264] on button "Next" at bounding box center [323, 264] width 61 height 20
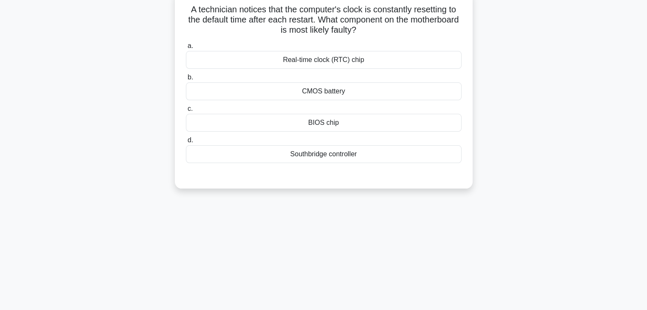
scroll to position [22, 0]
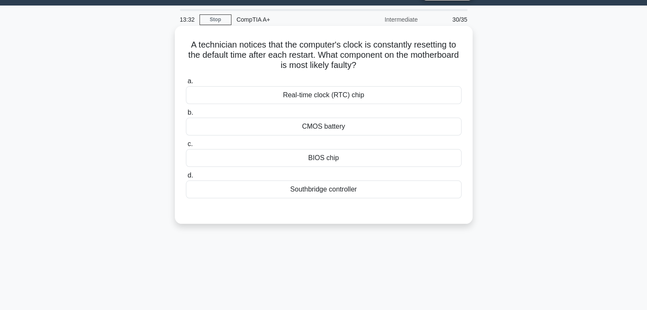
click at [341, 128] on div "CMOS battery" at bounding box center [324, 127] width 276 height 18
click at [186, 116] on input "b. CMOS battery" at bounding box center [186, 113] width 0 height 6
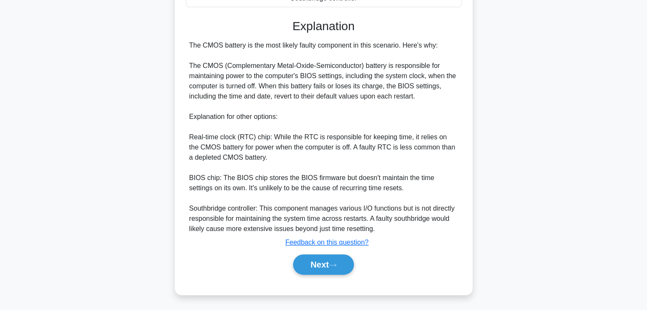
scroll to position [213, 0]
click at [304, 261] on button "Next" at bounding box center [323, 264] width 61 height 20
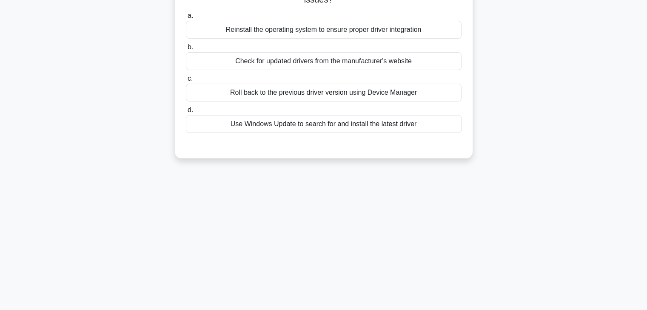
scroll to position [0, 0]
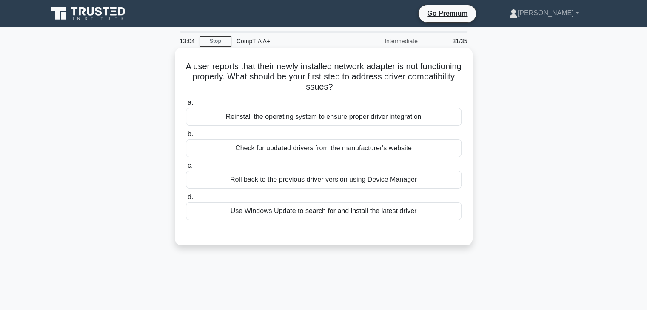
click at [340, 146] on div "Check for updated drivers from the manufacturer's website" at bounding box center [324, 148] width 276 height 18
click at [186, 137] on input "b. Check for updated drivers from the manufacturer's website" at bounding box center [186, 135] width 0 height 6
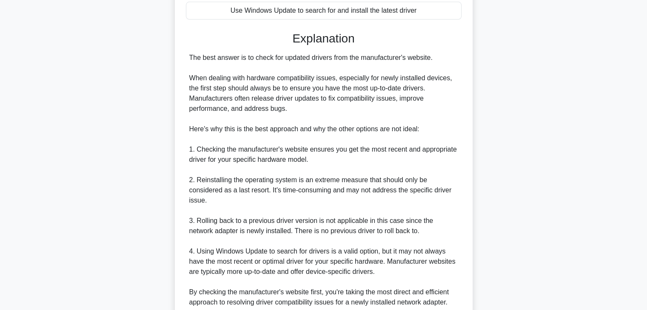
scroll to position [275, 0]
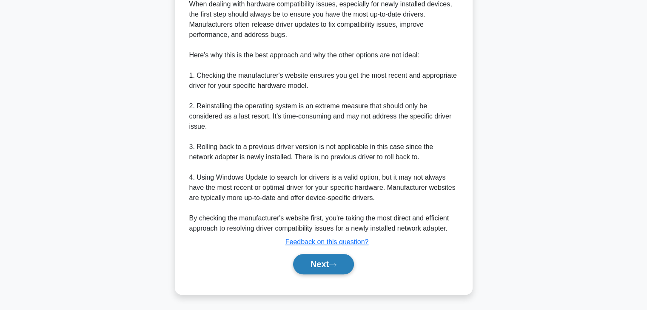
click at [327, 263] on button "Next" at bounding box center [323, 264] width 61 height 20
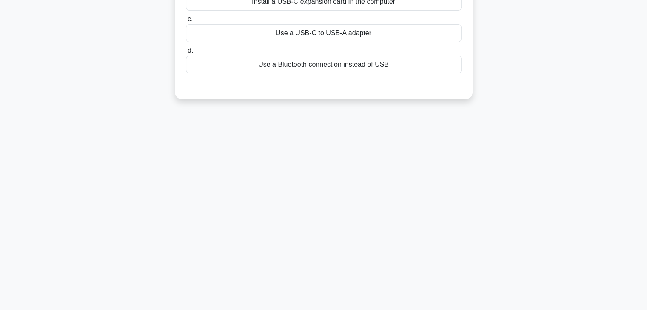
scroll to position [0, 0]
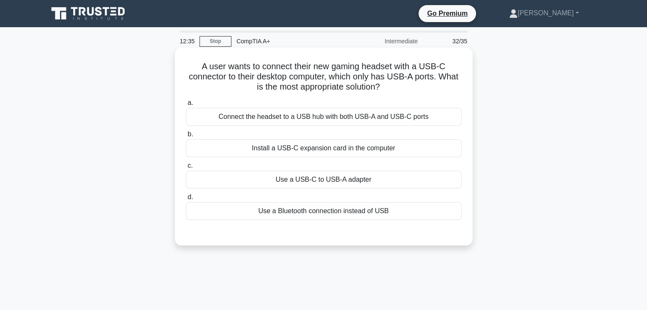
click at [371, 182] on div "Use a USB-C to USB-A adapter" at bounding box center [324, 180] width 276 height 18
click at [186, 169] on input "c. Use a USB-C to USB-A adapter" at bounding box center [186, 166] width 0 height 6
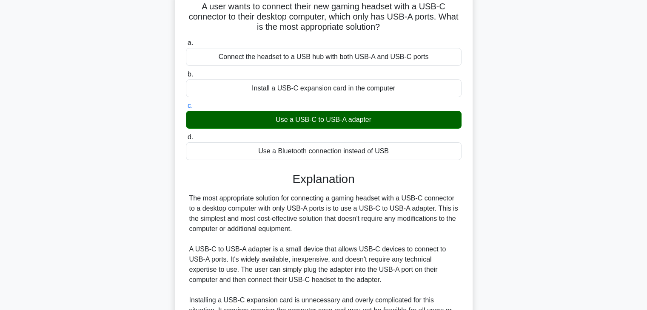
scroll to position [234, 0]
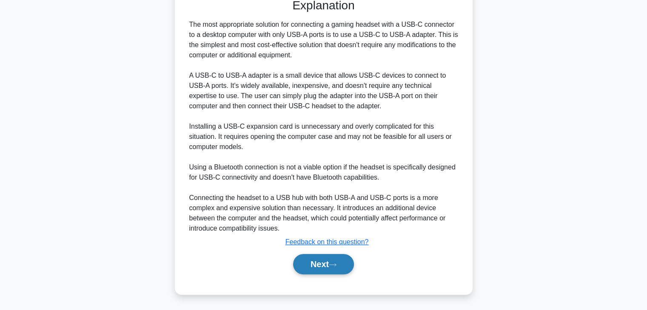
click at [311, 256] on button "Next" at bounding box center [323, 264] width 61 height 20
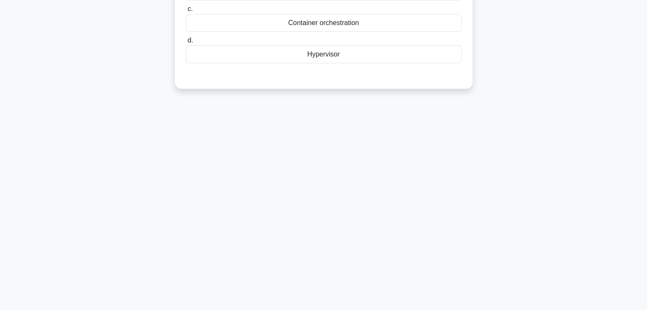
scroll to position [0, 0]
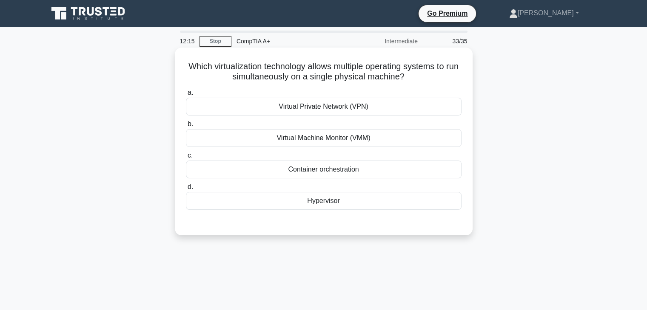
click at [403, 101] on div "Virtual Private Network (VPN)" at bounding box center [324, 107] width 276 height 18
click at [186, 96] on input "a. Virtual Private Network (VPN)" at bounding box center [186, 93] width 0 height 6
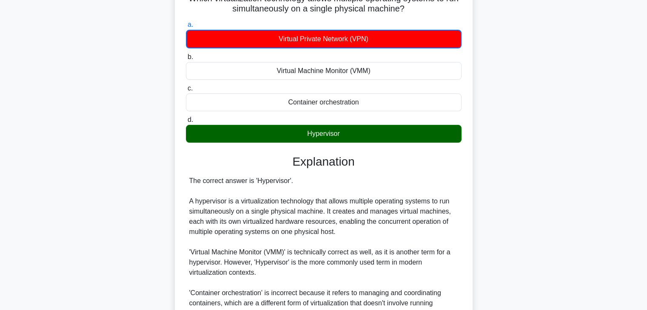
scroll to position [194, 0]
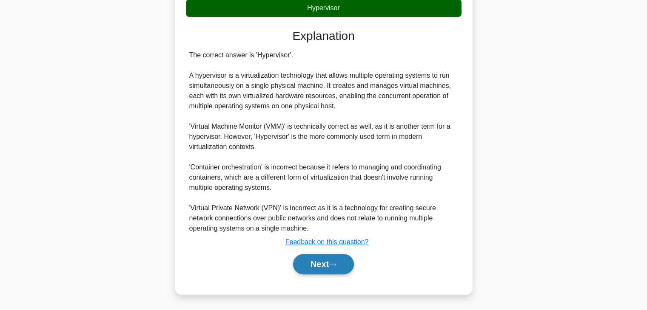
click at [309, 263] on button "Next" at bounding box center [323, 264] width 61 height 20
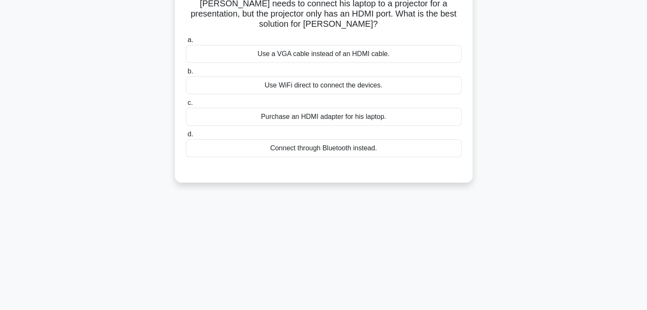
scroll to position [0, 0]
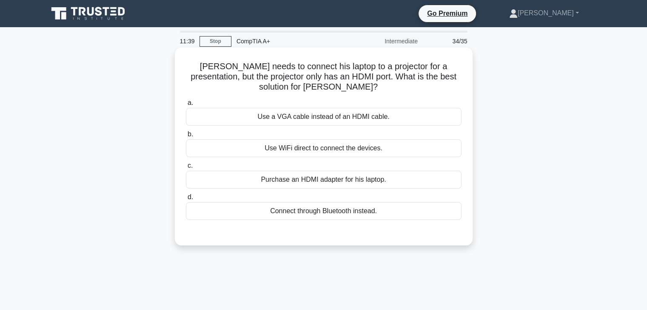
click at [386, 207] on div "Connect through Bluetooth instead." at bounding box center [324, 211] width 276 height 18
click at [186, 200] on input "d. Connect through Bluetooth instead." at bounding box center [186, 198] width 0 height 6
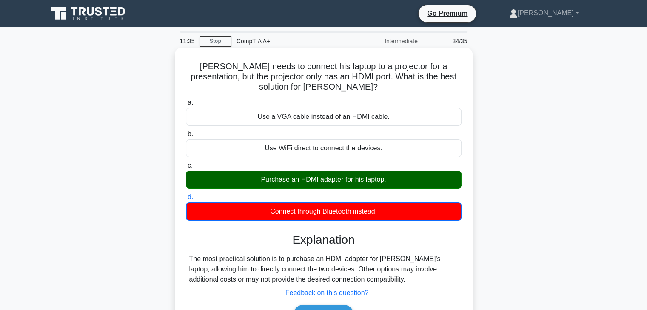
scroll to position [149, 0]
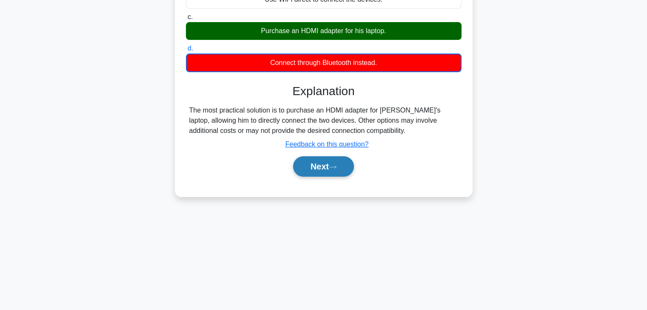
click at [327, 164] on button "Next" at bounding box center [323, 166] width 61 height 20
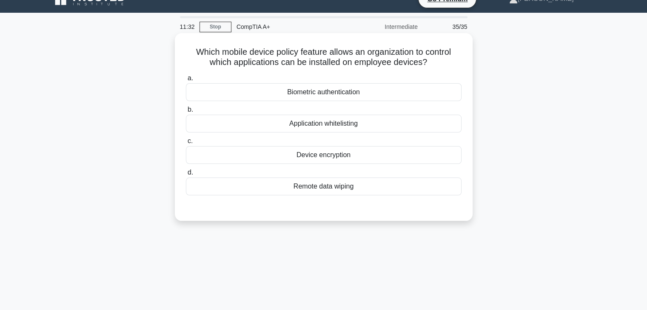
scroll to position [0, 0]
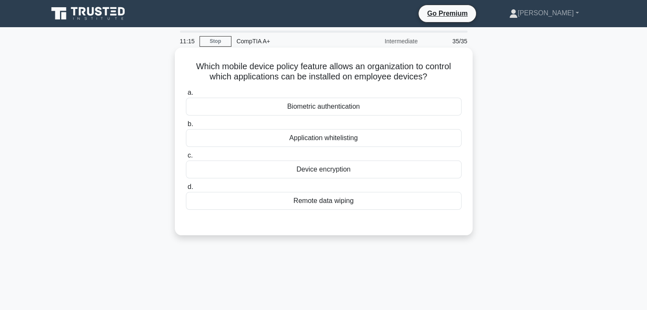
click at [314, 135] on div "Application whitelisting" at bounding box center [324, 138] width 276 height 18
click at [186, 127] on input "b. Application whitelisting" at bounding box center [186, 125] width 0 height 6
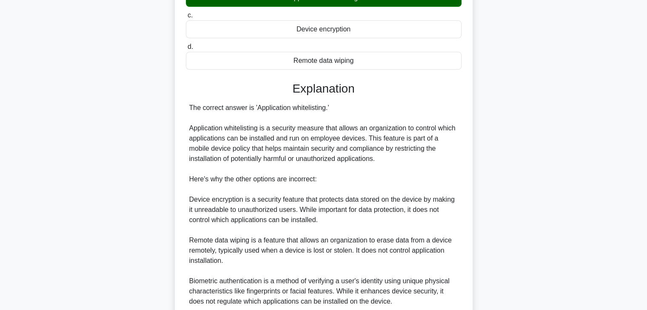
scroll to position [254, 0]
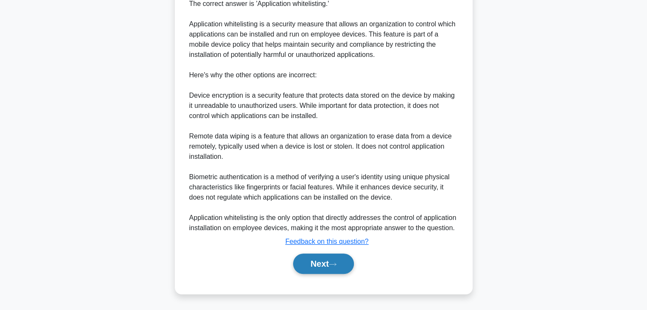
click at [326, 260] on button "Next" at bounding box center [323, 264] width 61 height 20
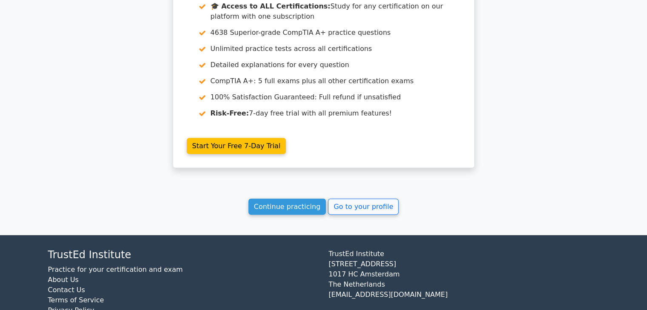
scroll to position [2230, 0]
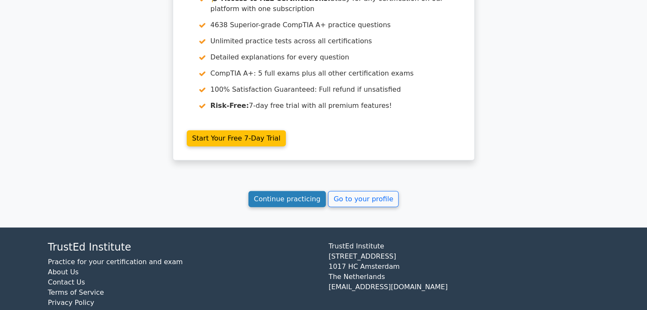
click at [296, 191] on link "Continue practicing" at bounding box center [287, 199] width 78 height 16
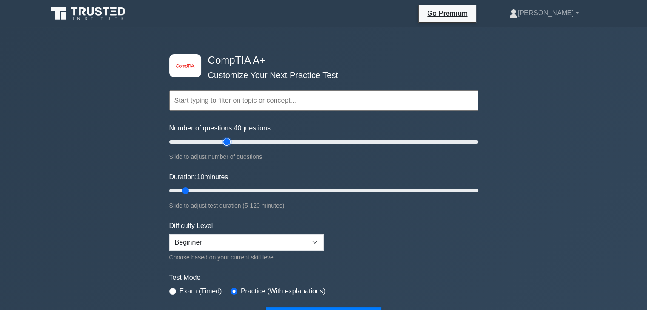
drag, startPoint x: 180, startPoint y: 142, endPoint x: 228, endPoint y: 142, distance: 47.6
type input "40"
click at [228, 142] on input "Number of questions: 40 questions" at bounding box center [323, 142] width 309 height 10
drag, startPoint x: 184, startPoint y: 190, endPoint x: 232, endPoint y: 193, distance: 48.1
type input "30"
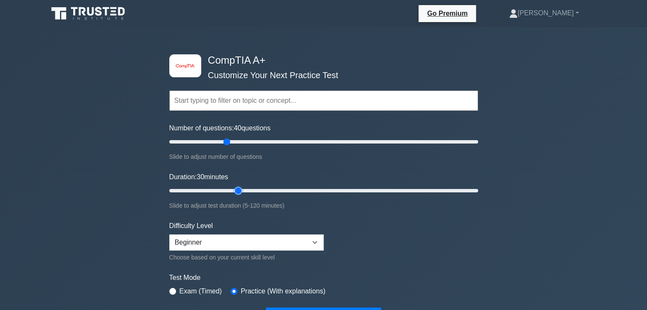
click at [232, 193] on input "Duration: 30 minutes" at bounding box center [323, 191] width 309 height 10
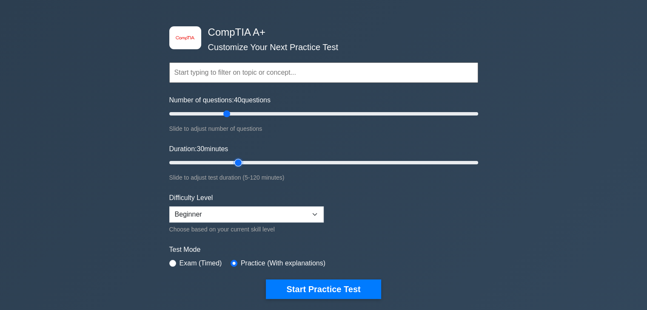
scroll to position [43, 0]
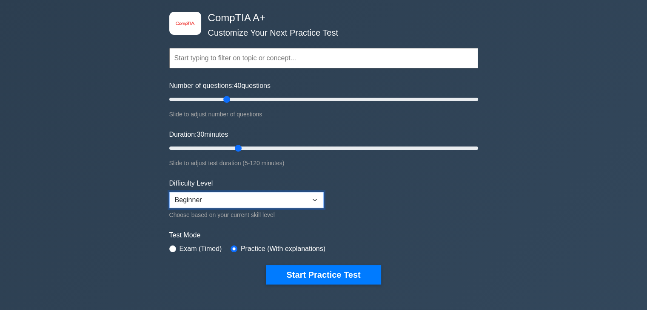
click at [298, 199] on select "Beginner Intermediate Expert" at bounding box center [246, 200] width 154 height 16
select select "intermediate"
click at [169, 192] on select "Beginner Intermediate Expert" at bounding box center [246, 200] width 154 height 16
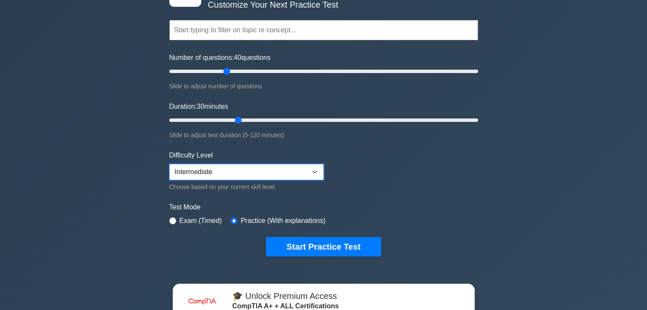
scroll to position [85, 0]
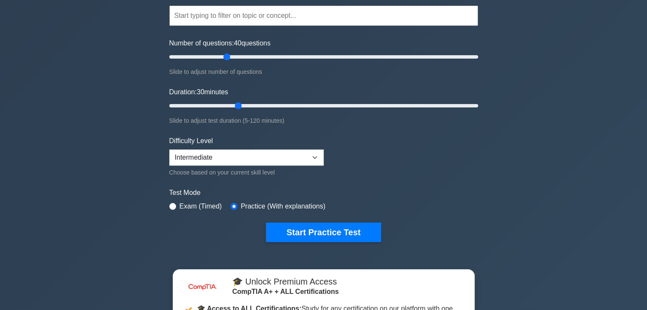
click at [180, 203] on label "Exam (Timed)" at bounding box center [200, 207] width 43 height 10
click at [170, 203] on input "radio" at bounding box center [172, 206] width 7 height 7
radio input "true"
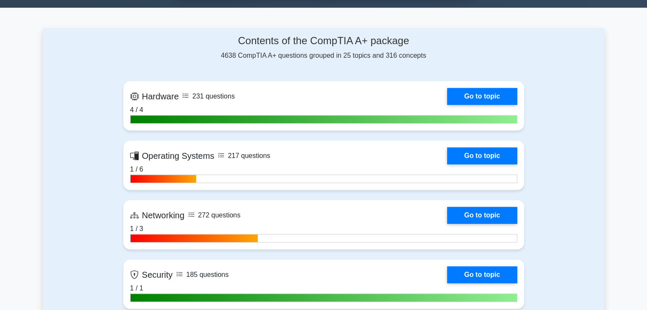
scroll to position [553, 0]
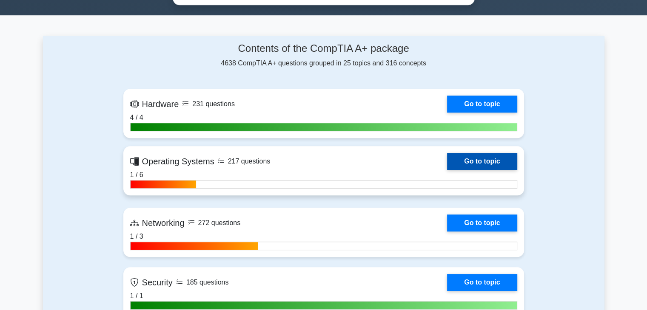
click at [485, 159] on link "Go to topic" at bounding box center [482, 161] width 70 height 17
